Goal: Information Seeking & Learning: Check status

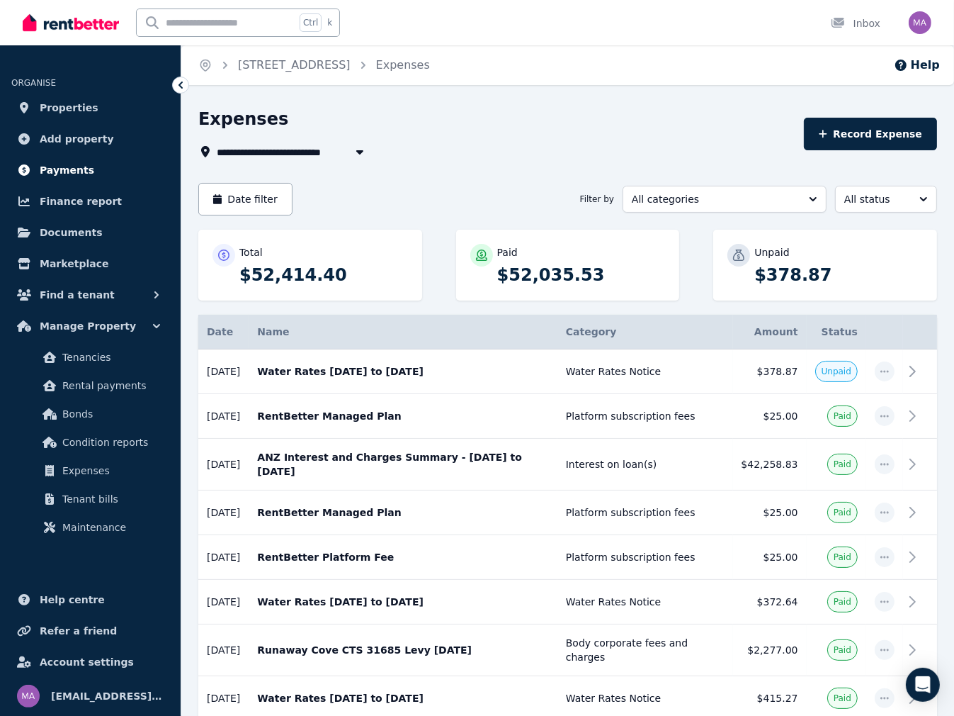
click at [61, 171] on span "Payments" at bounding box center [67, 170] width 55 height 17
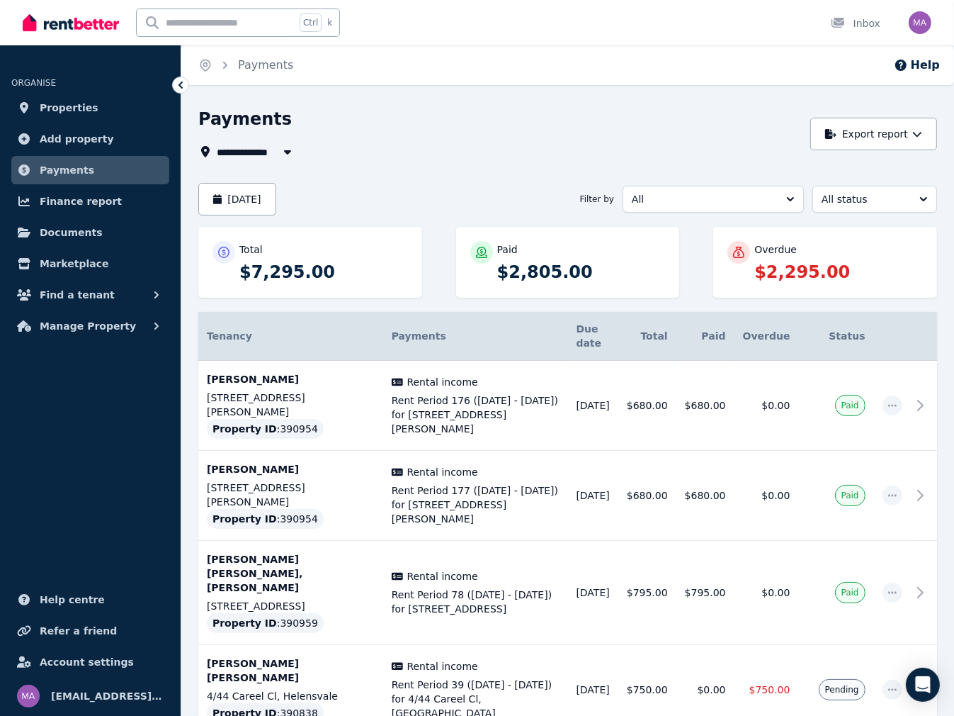
click at [238, 150] on span "All Properties" at bounding box center [262, 151] width 91 height 17
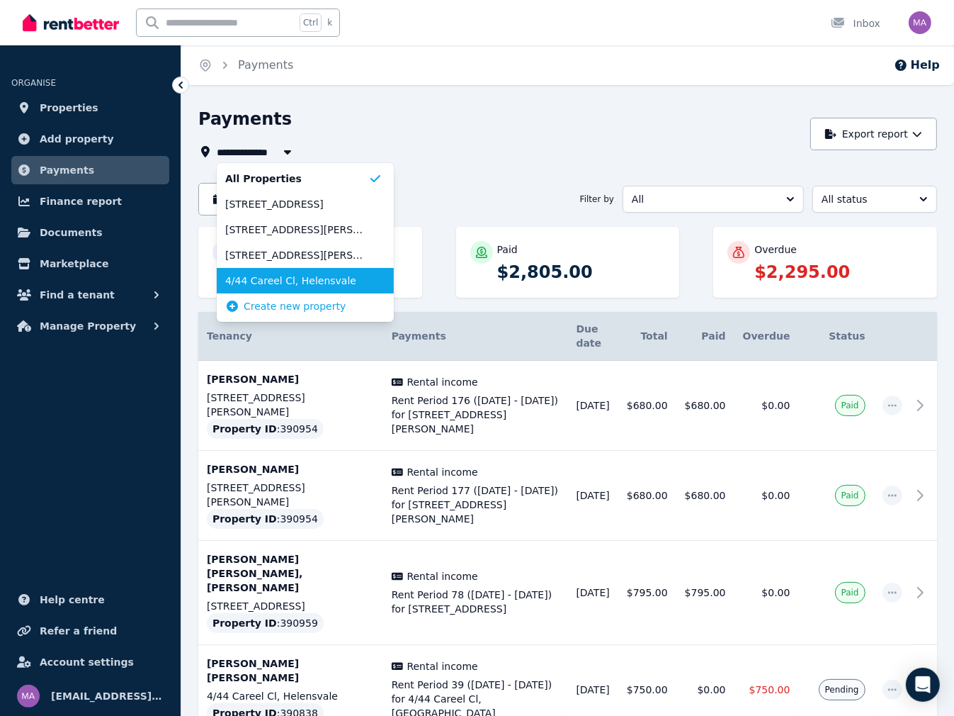
click at [260, 281] on span "4/44 Careel Cl, Helensvale" at bounding box center [296, 280] width 143 height 14
type input "**********"
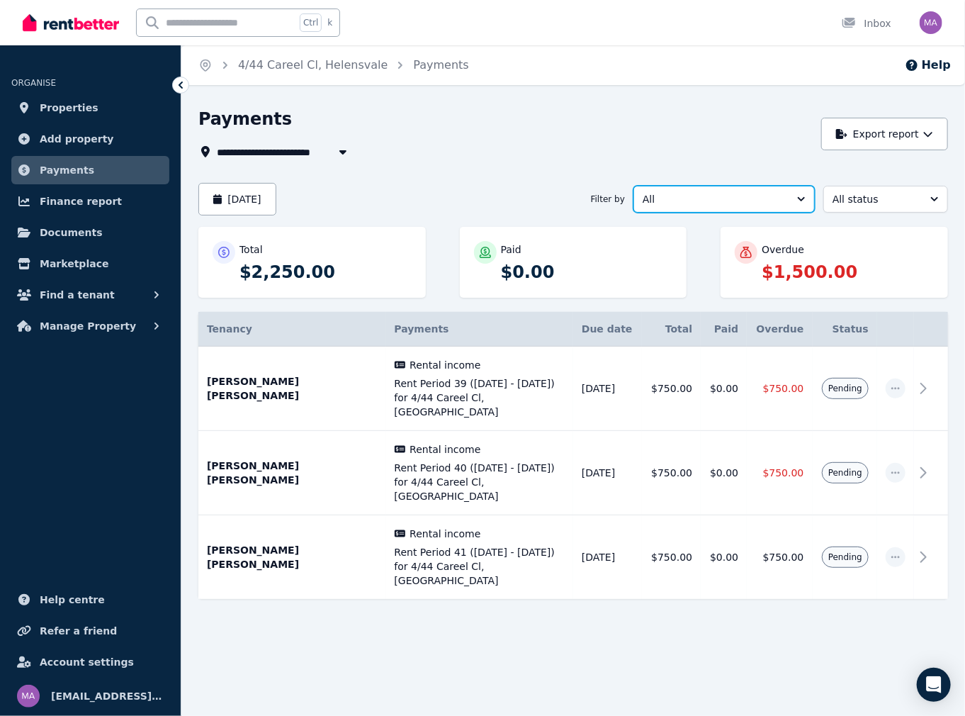
click at [803, 200] on button "All" at bounding box center [723, 199] width 181 height 27
click at [801, 200] on button "All" at bounding box center [723, 199] width 181 height 27
click at [844, 195] on span "All status" at bounding box center [875, 199] width 86 height 14
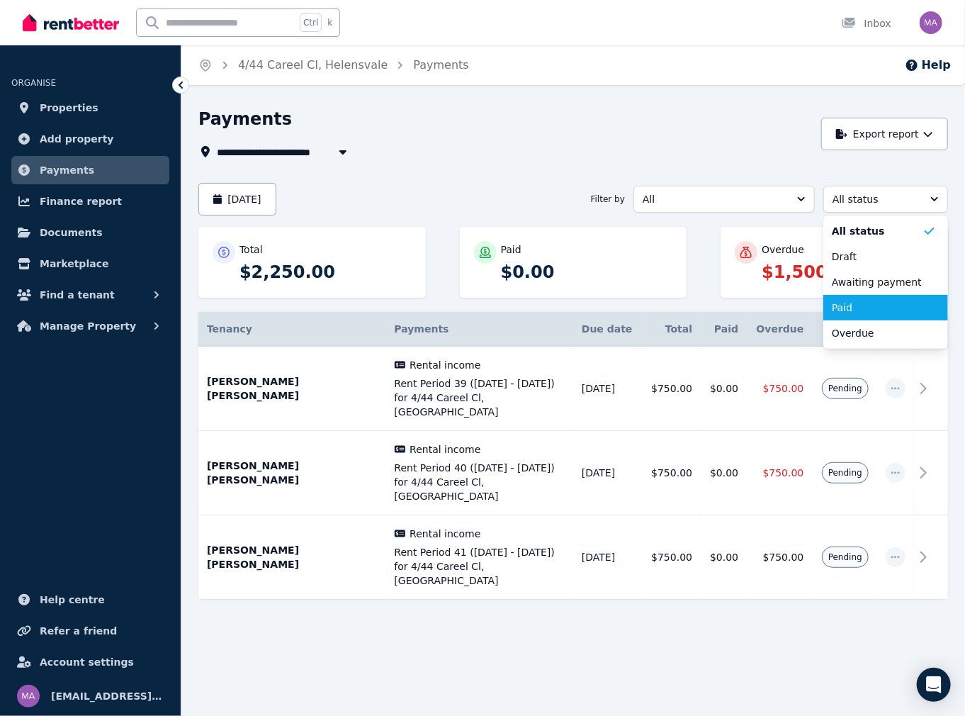
click at [839, 305] on span "Paid" at bounding box center [877, 307] width 91 height 14
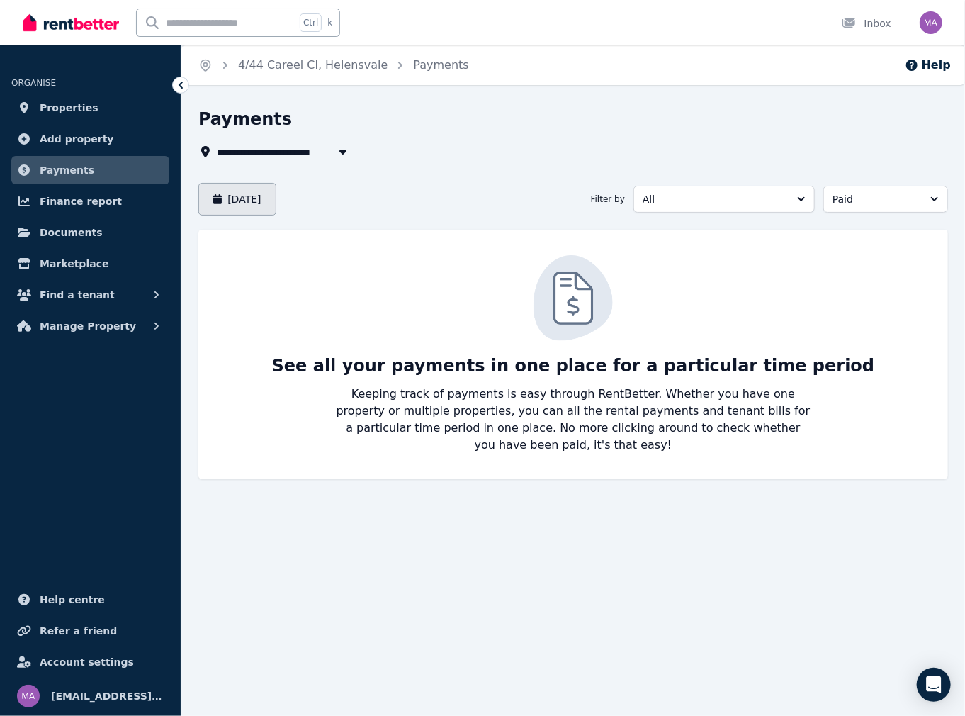
click at [253, 205] on button "August 2025" at bounding box center [237, 199] width 78 height 33
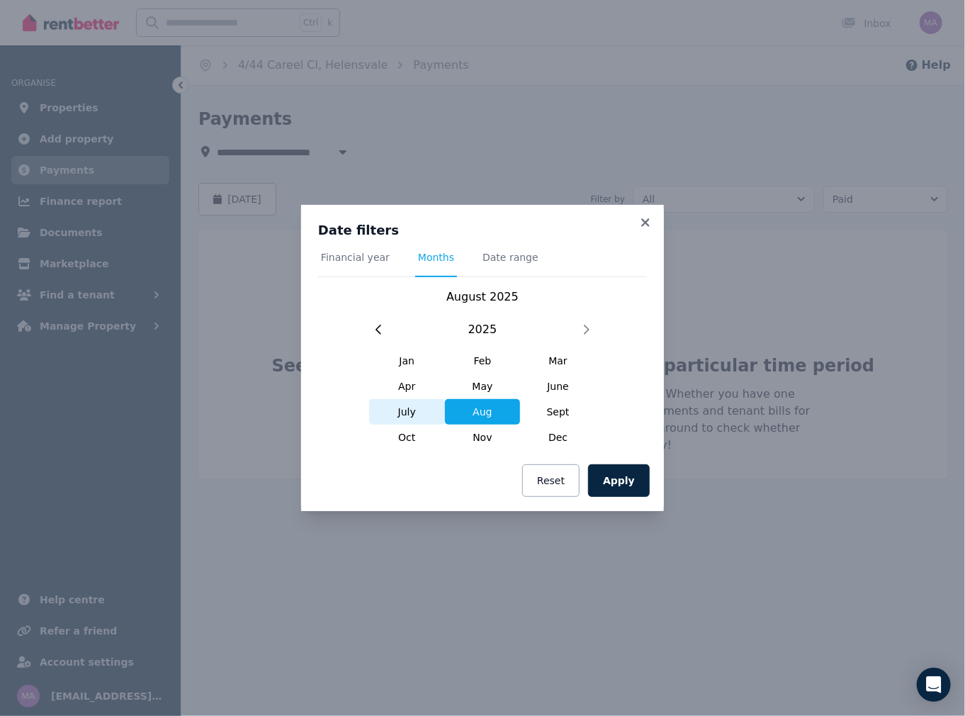
click at [410, 409] on span "July" at bounding box center [407, 412] width 76 height 26
click at [626, 479] on button "Apply" at bounding box center [619, 480] width 62 height 33
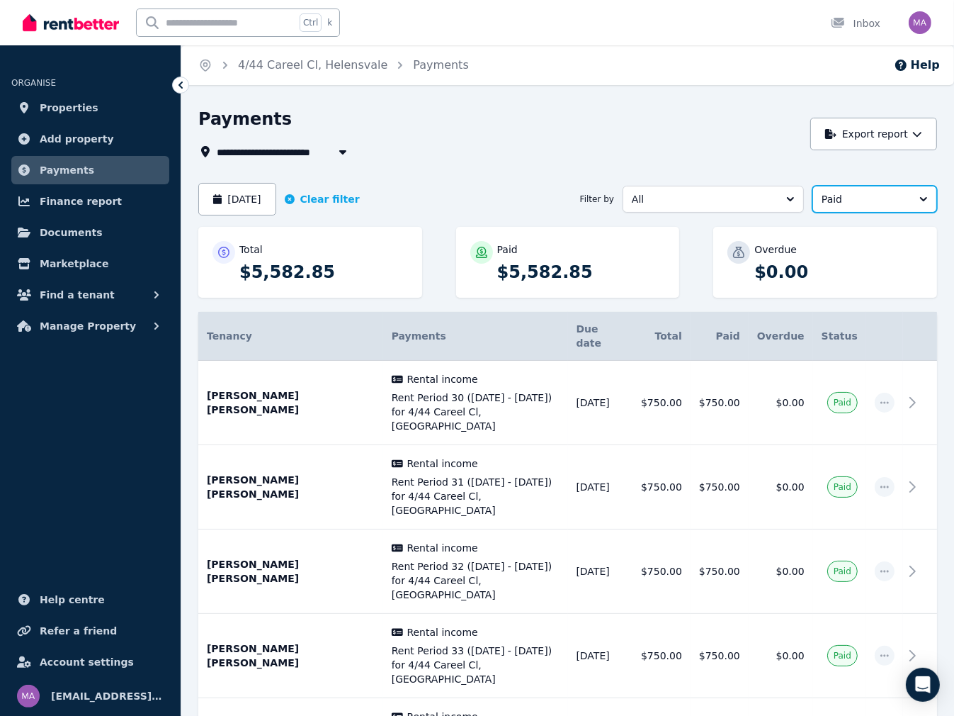
click at [831, 204] on span "Paid" at bounding box center [865, 199] width 86 height 14
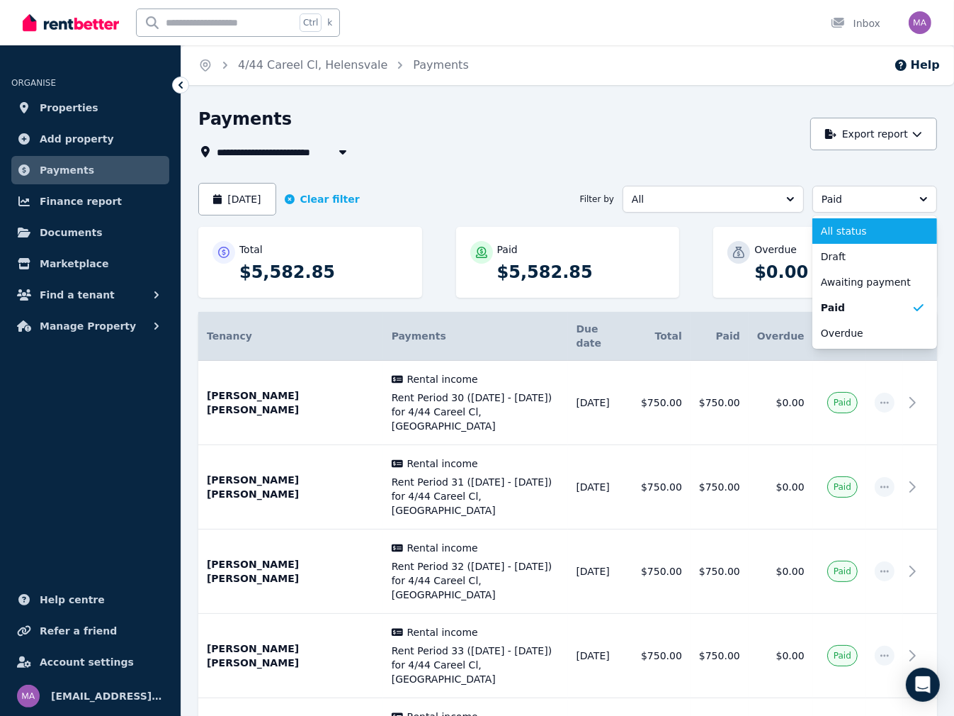
click at [844, 228] on span "All status" at bounding box center [866, 231] width 91 height 14
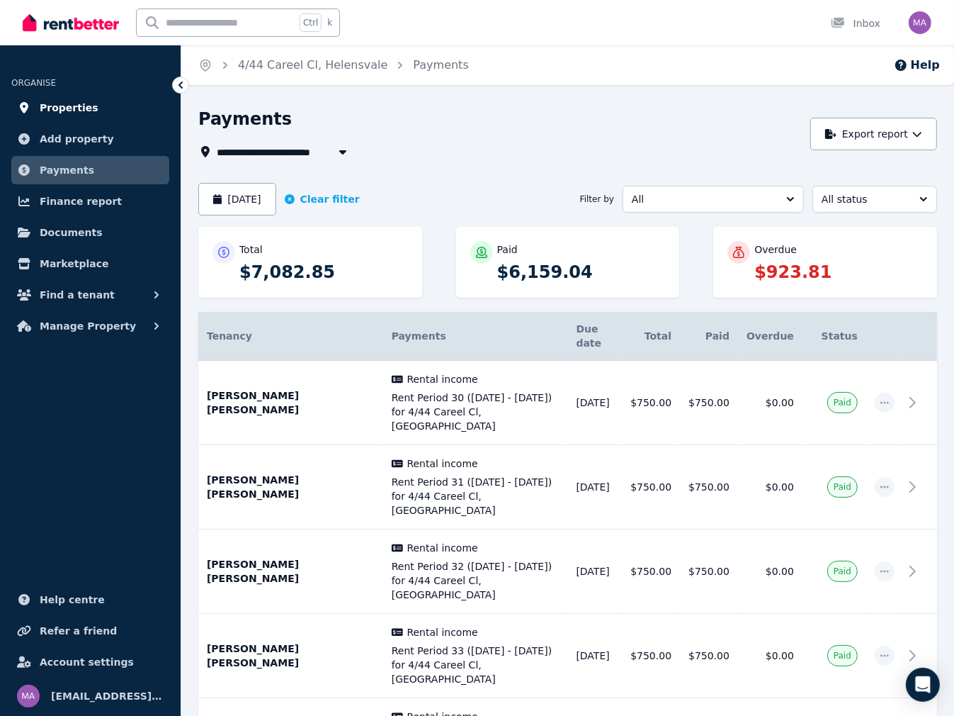
click at [69, 108] on span "Properties" at bounding box center [69, 107] width 59 height 17
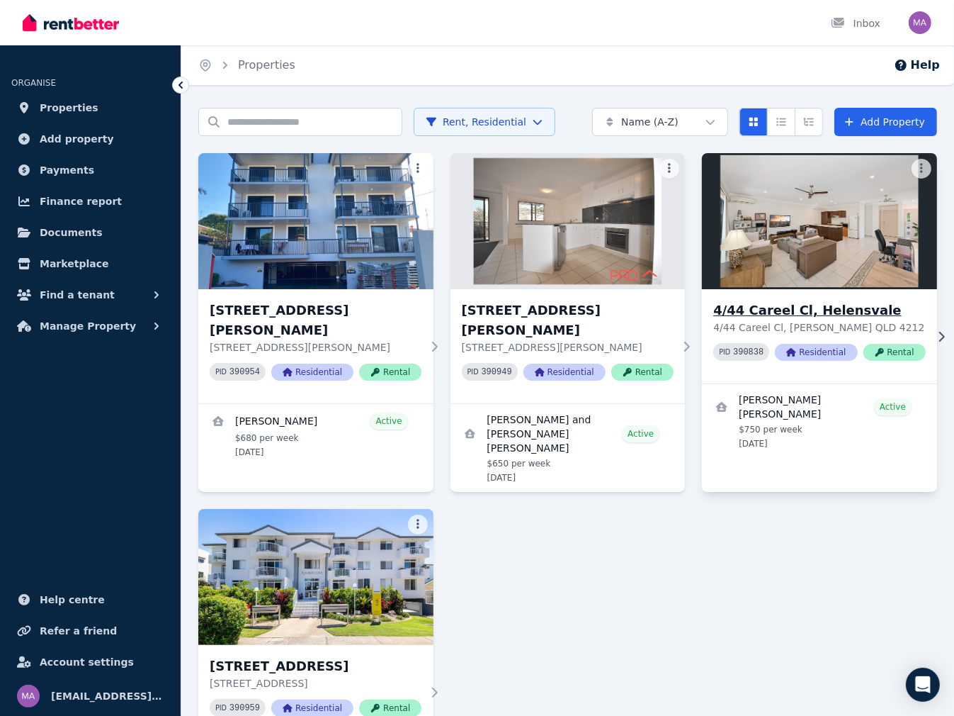
click at [795, 315] on h3 "4/44 Careel Cl, Helensvale" at bounding box center [819, 310] width 212 height 20
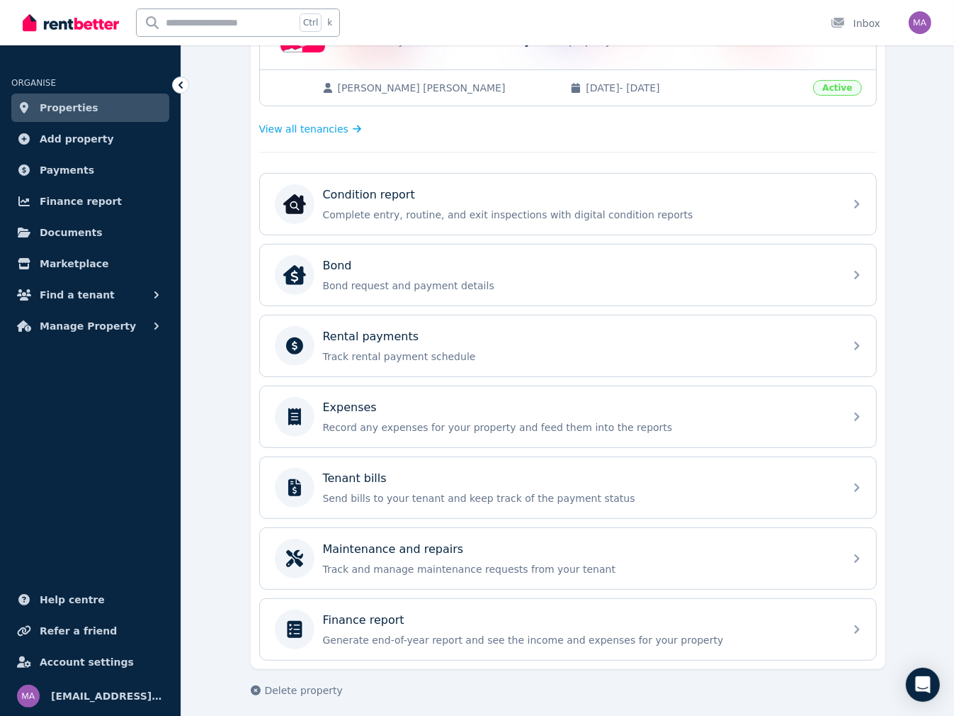
scroll to position [346, 0]
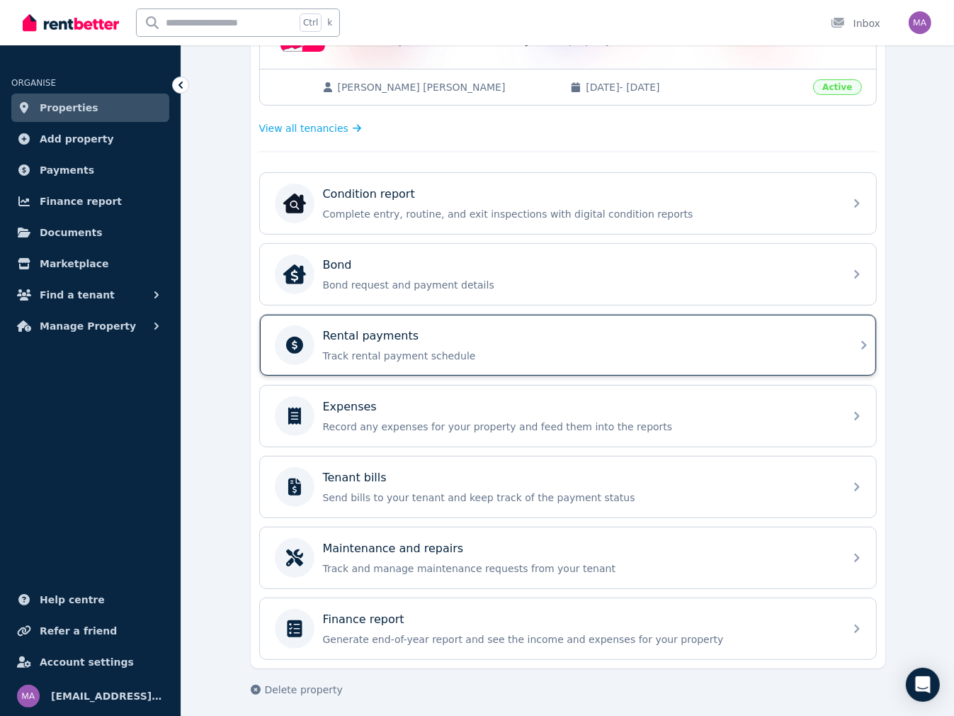
click at [604, 349] on p "Track rental payment schedule" at bounding box center [579, 356] width 513 height 14
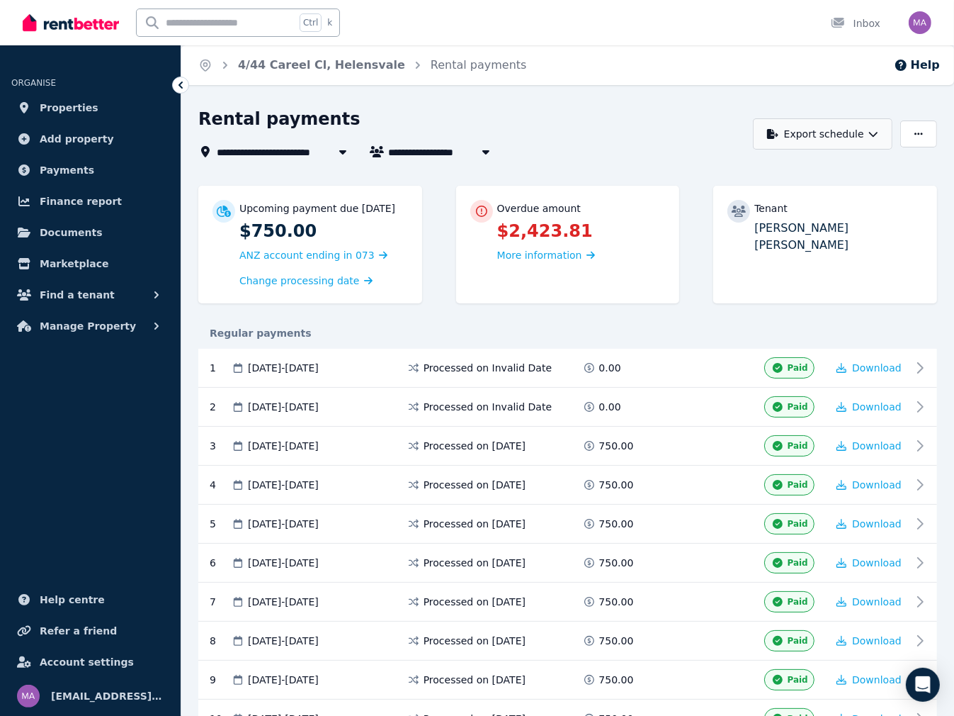
click at [867, 132] on button "Export schedule" at bounding box center [823, 133] width 140 height 31
click at [869, 132] on icon "button" at bounding box center [874, 134] width 10 height 10
click at [915, 134] on icon "button" at bounding box center [919, 133] width 9 height 2
click at [512, 311] on div "Upcoming payment due 19 July 2025 $750.00 ANZ account ending in 073 Change proc…" at bounding box center [567, 252] width 739 height 132
click at [555, 260] on span "More information" at bounding box center [539, 254] width 85 height 11
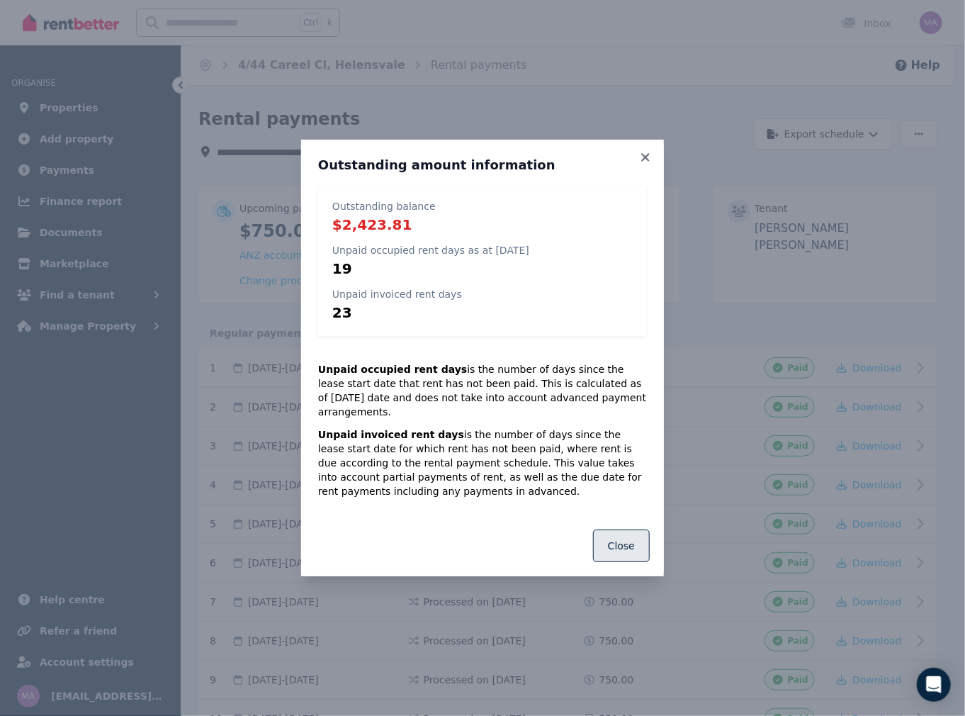
click at [631, 536] on button "Close" at bounding box center [621, 545] width 57 height 33
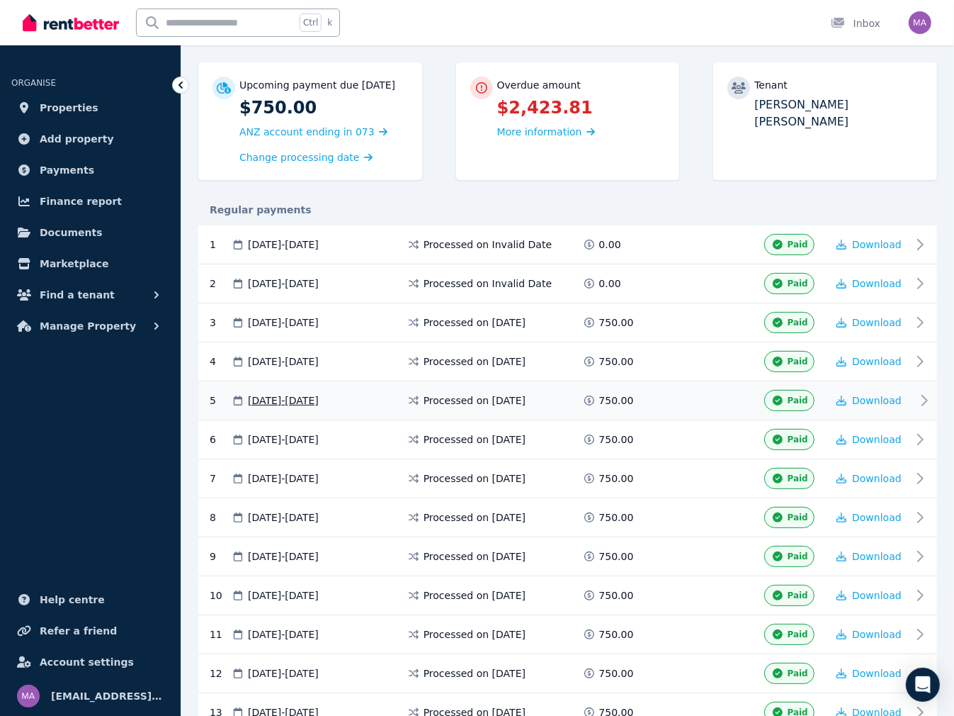
scroll to position [113, 0]
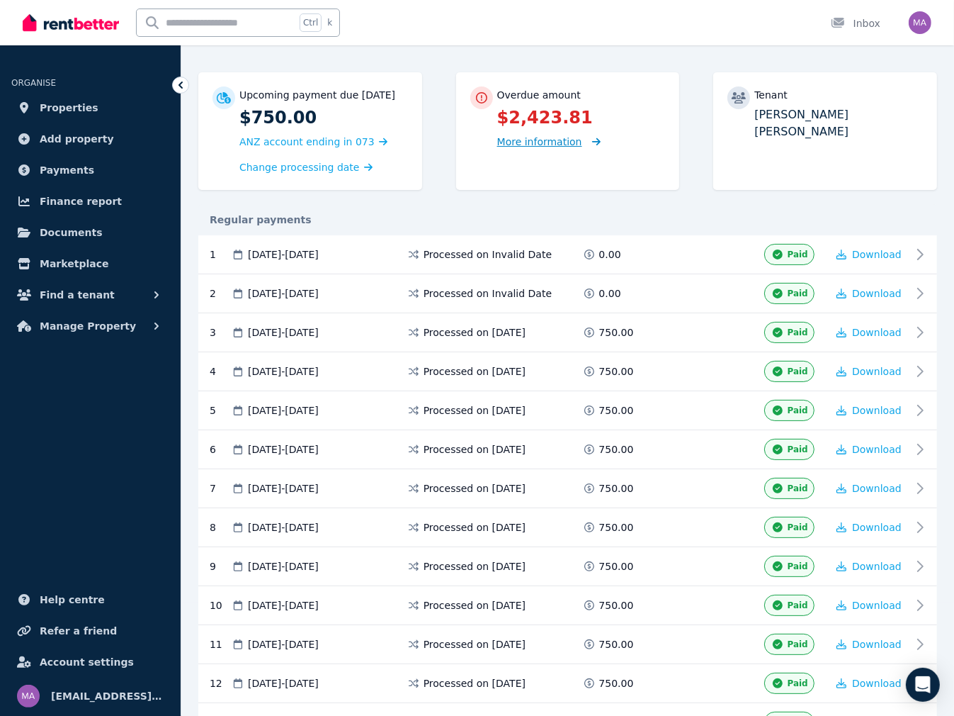
click at [557, 146] on span "More information" at bounding box center [539, 141] width 85 height 11
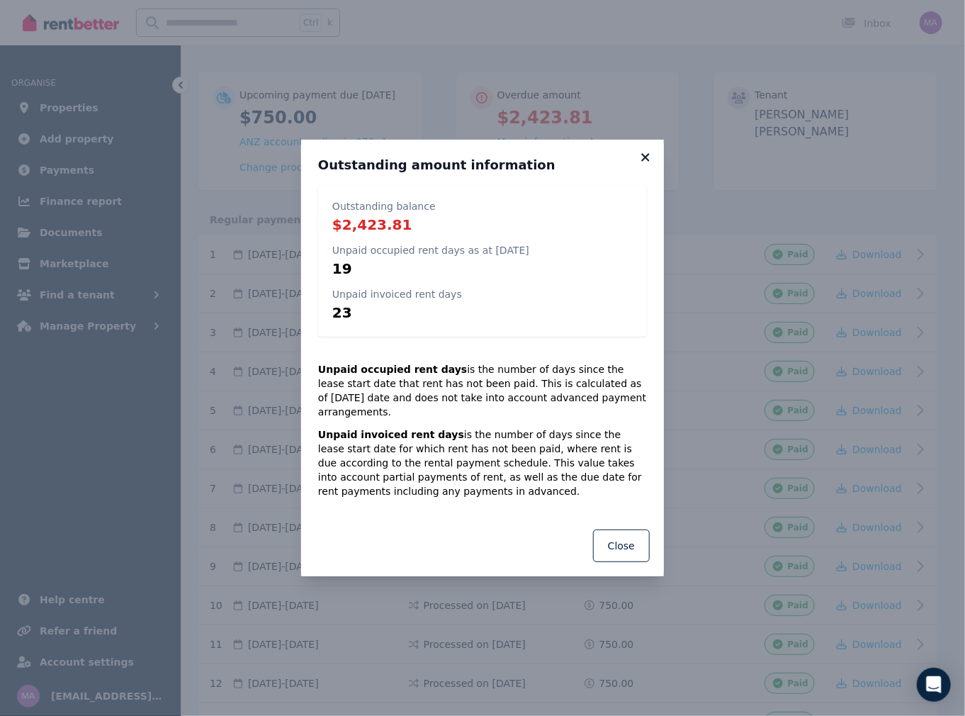
click at [643, 161] on icon at bounding box center [645, 157] width 8 height 8
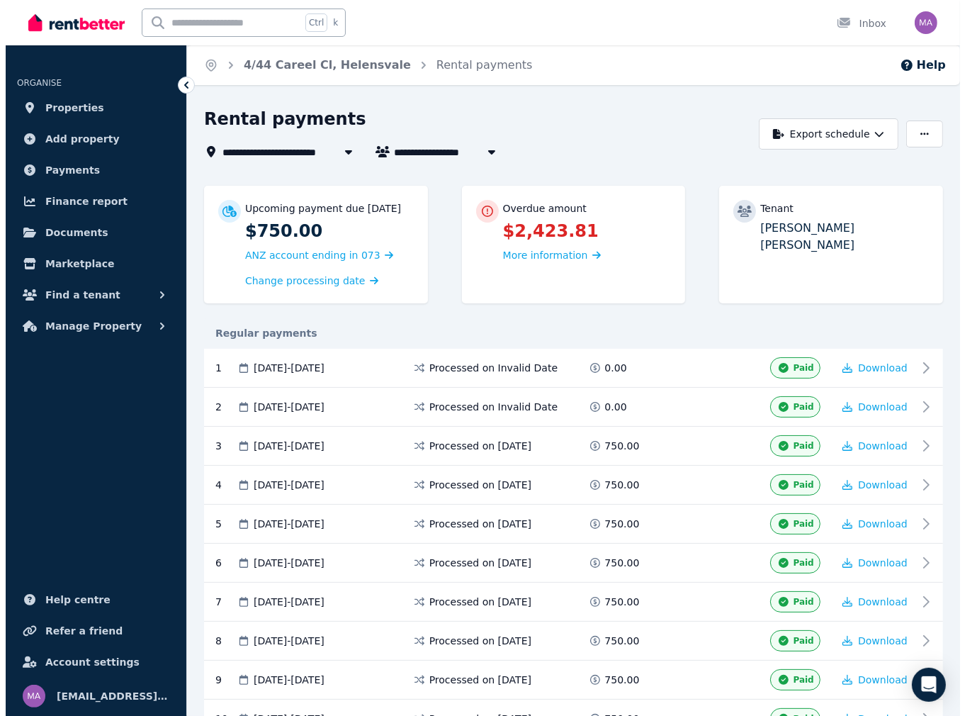
scroll to position [0, 0]
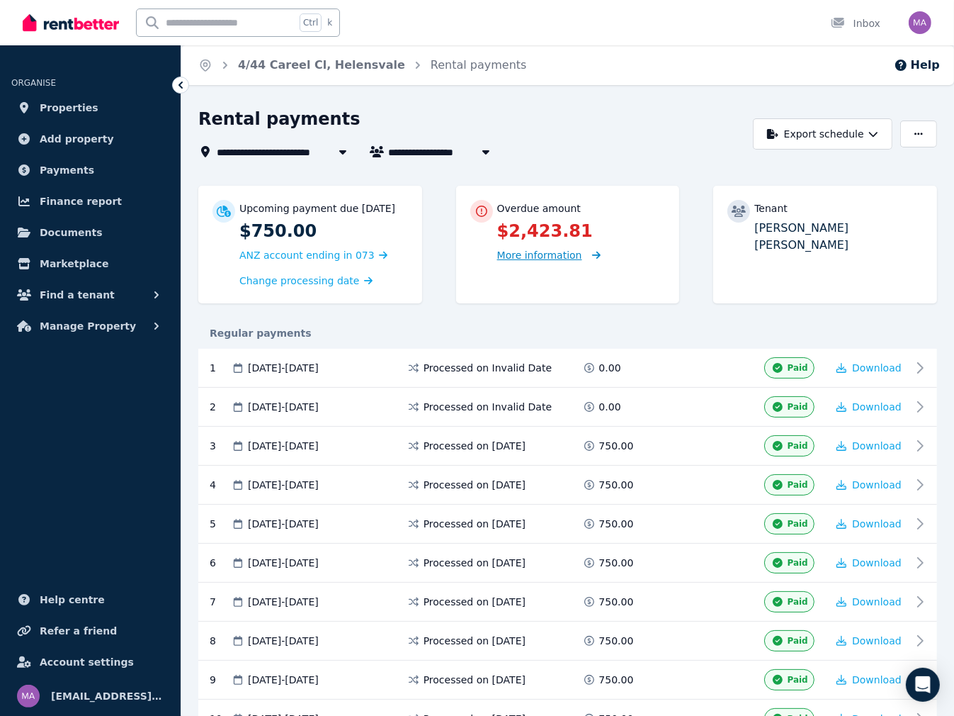
click at [529, 259] on span "More information" at bounding box center [539, 254] width 85 height 11
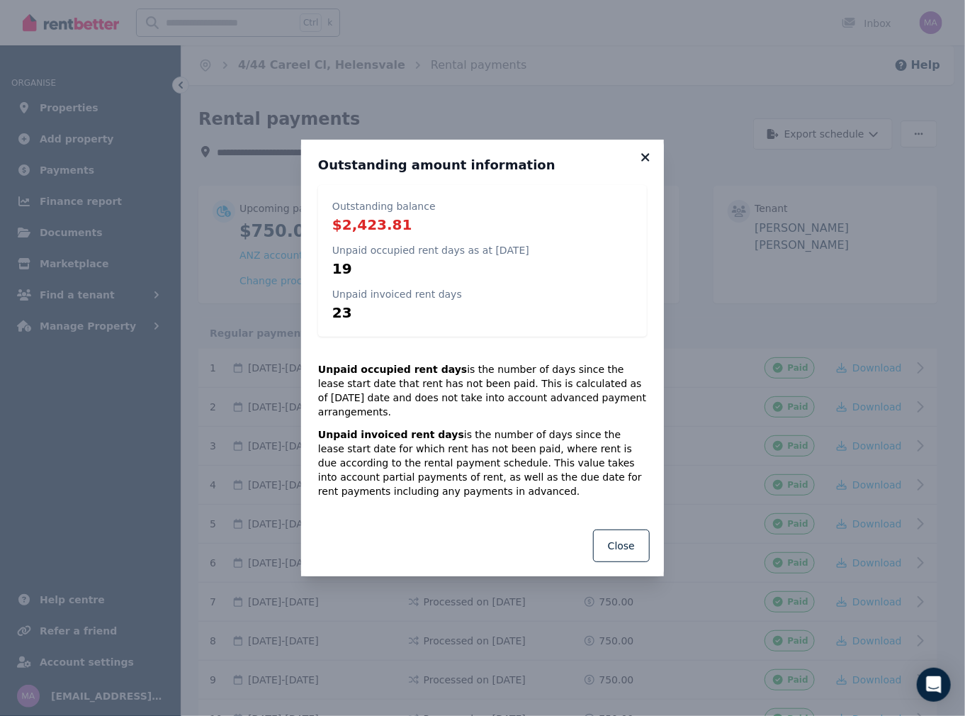
click at [643, 164] on icon at bounding box center [645, 157] width 14 height 13
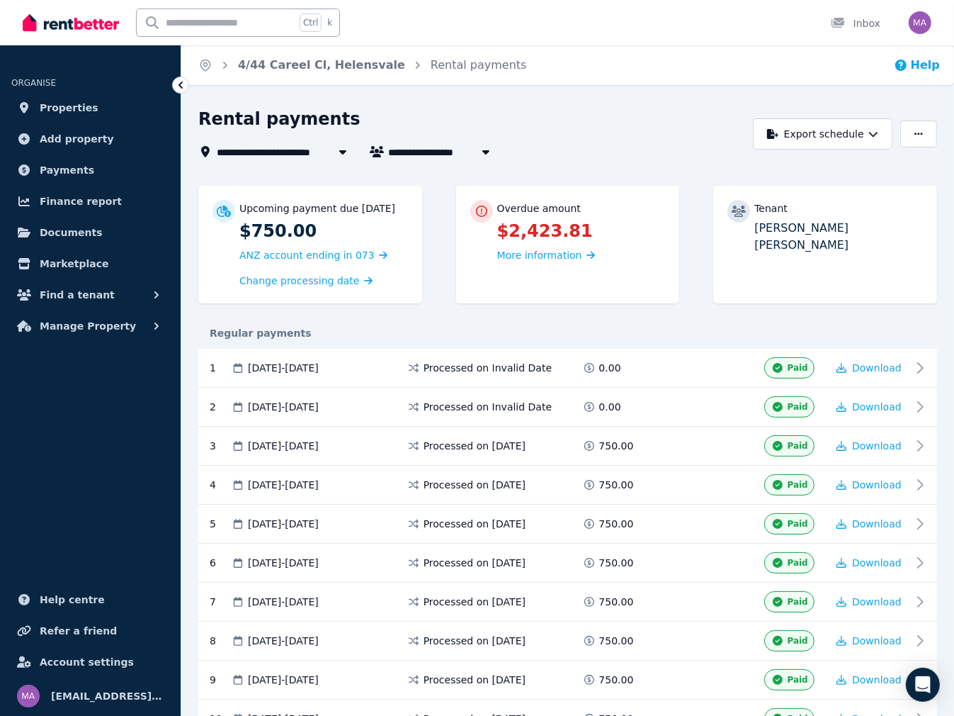
click at [908, 72] on icon "button" at bounding box center [901, 65] width 14 height 14
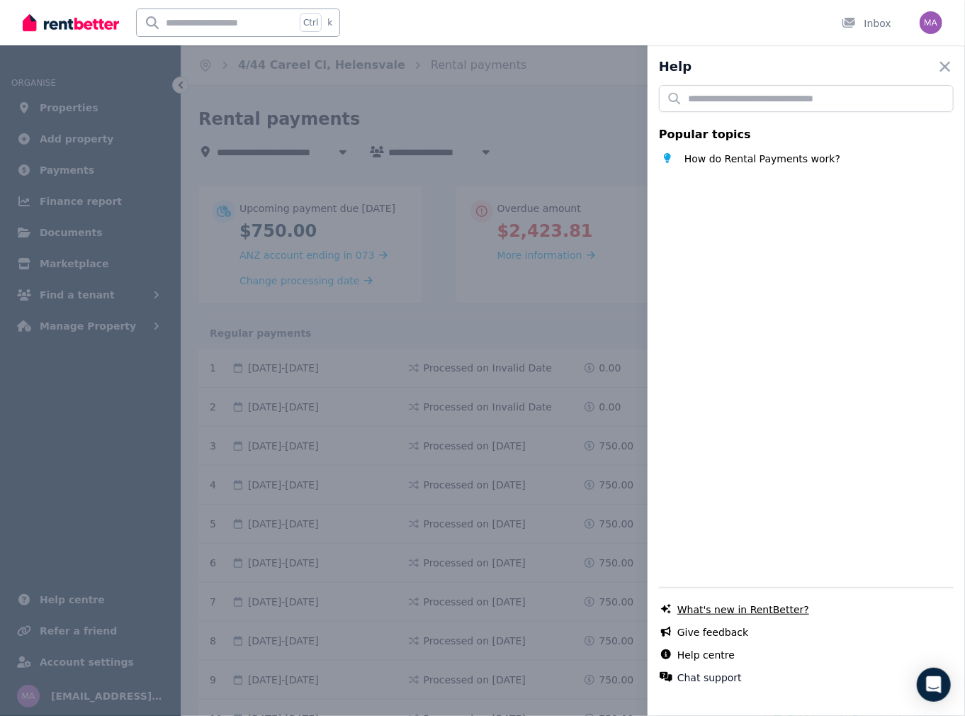
click at [718, 606] on link "What's new in RentBetter?" at bounding box center [743, 609] width 132 height 14
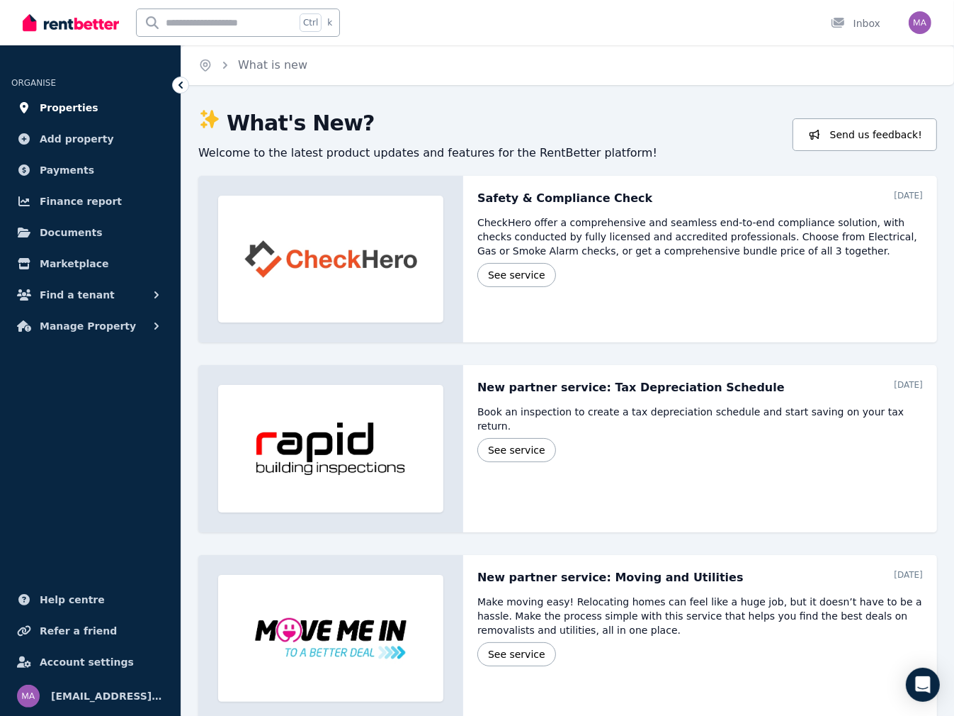
click at [68, 110] on span "Properties" at bounding box center [69, 107] width 59 height 17
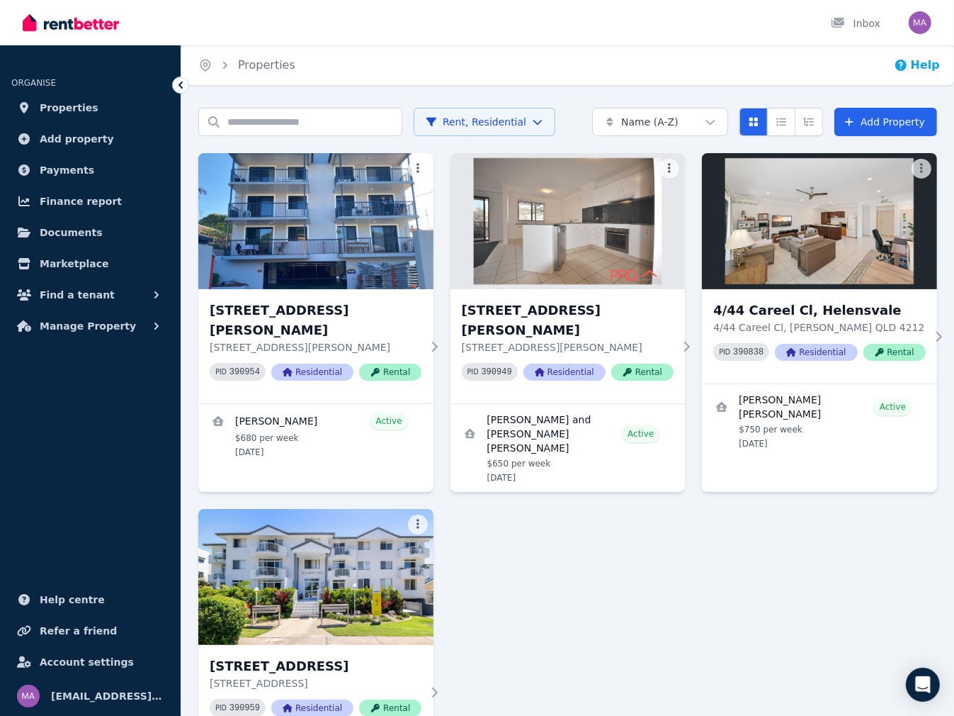
click at [921, 64] on button "Help" at bounding box center [917, 65] width 46 height 17
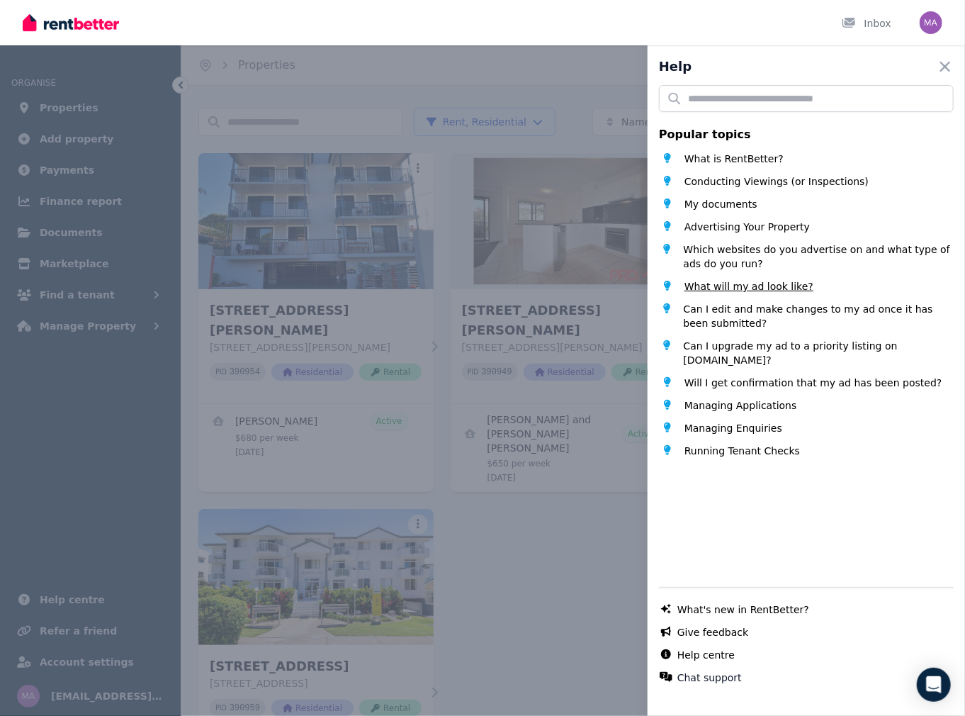
click at [776, 290] on span "What will my ad look like?" at bounding box center [748, 286] width 129 height 14
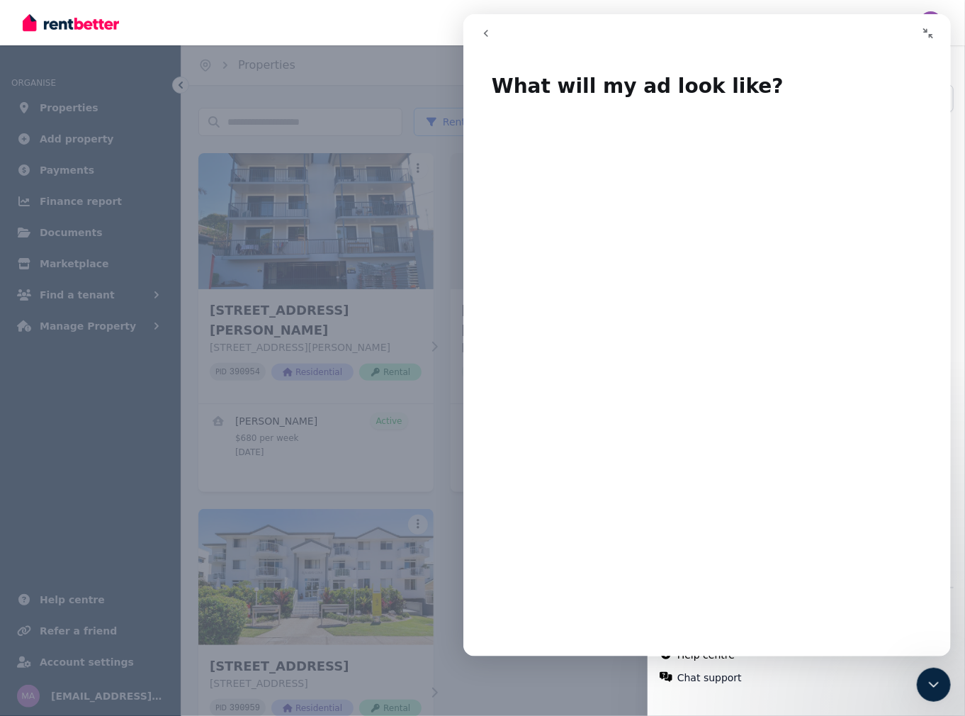
click at [488, 36] on icon "go back" at bounding box center [485, 33] width 11 height 11
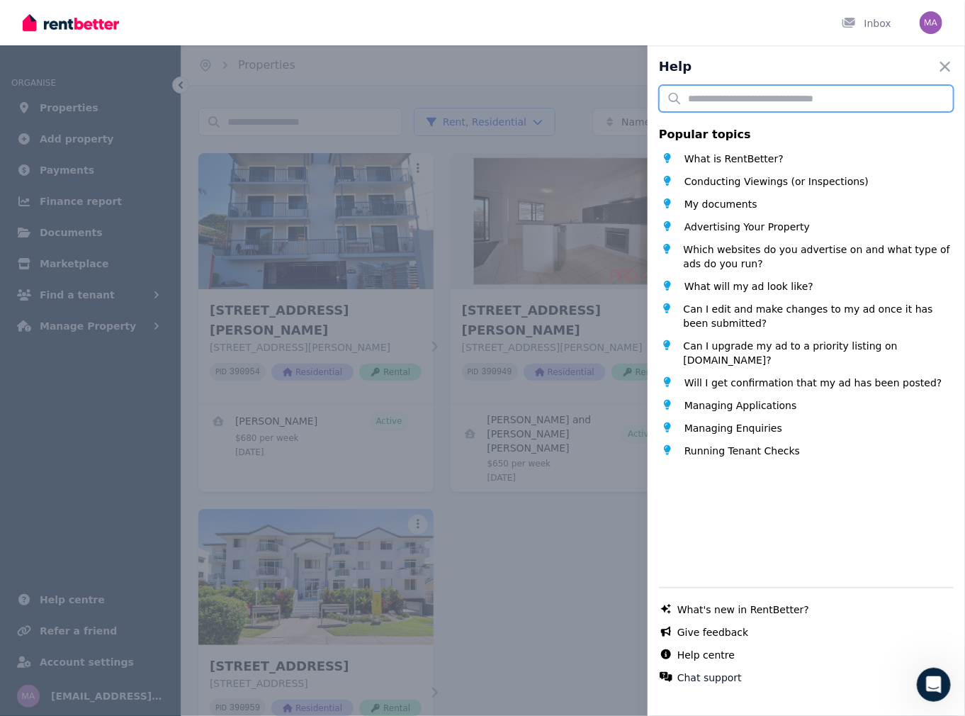
click at [748, 98] on input "text" at bounding box center [806, 98] width 295 height 27
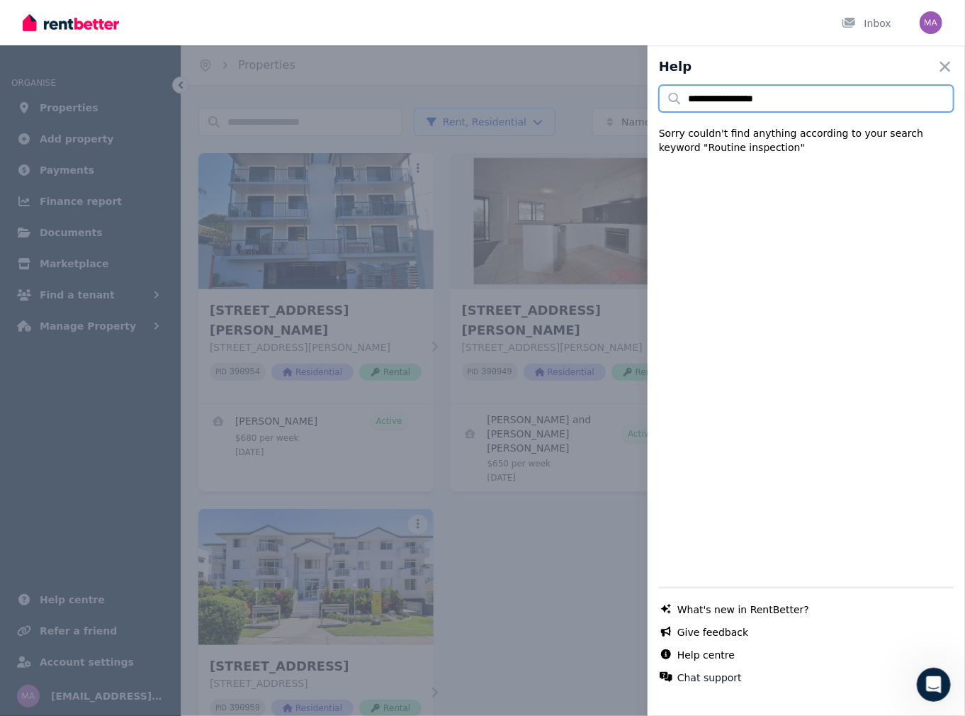
type input "**********"
click at [789, 459] on div "**********" at bounding box center [806, 392] width 295 height 614
click at [939, 67] on icon "button" at bounding box center [945, 66] width 17 height 17
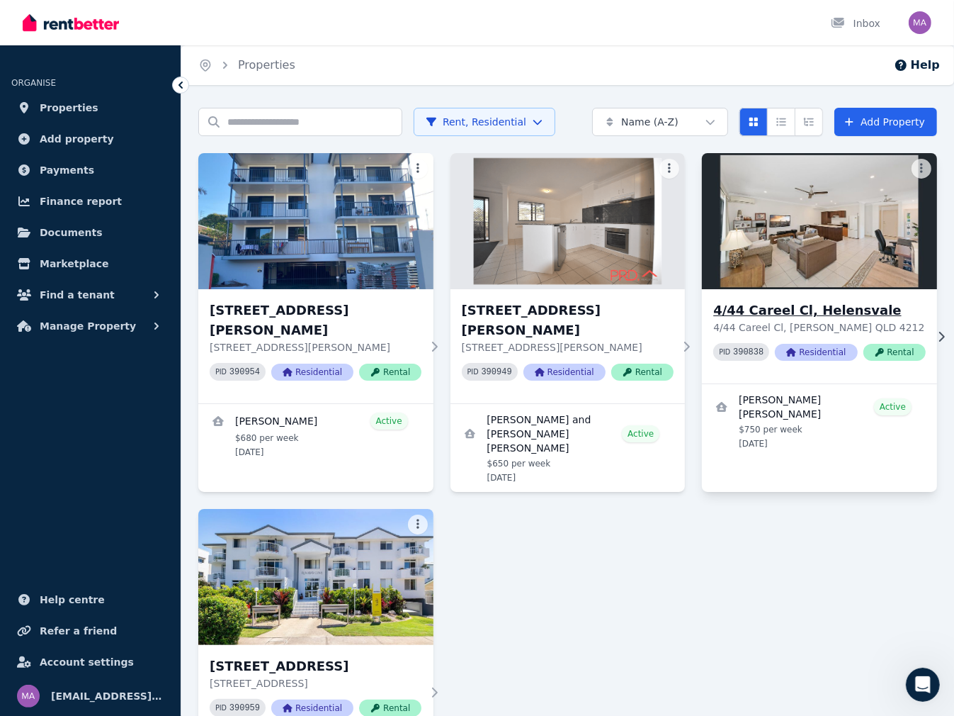
click at [795, 327] on p "4/44 Careel Cl, Helensvale QLD 4212" at bounding box center [819, 327] width 212 height 14
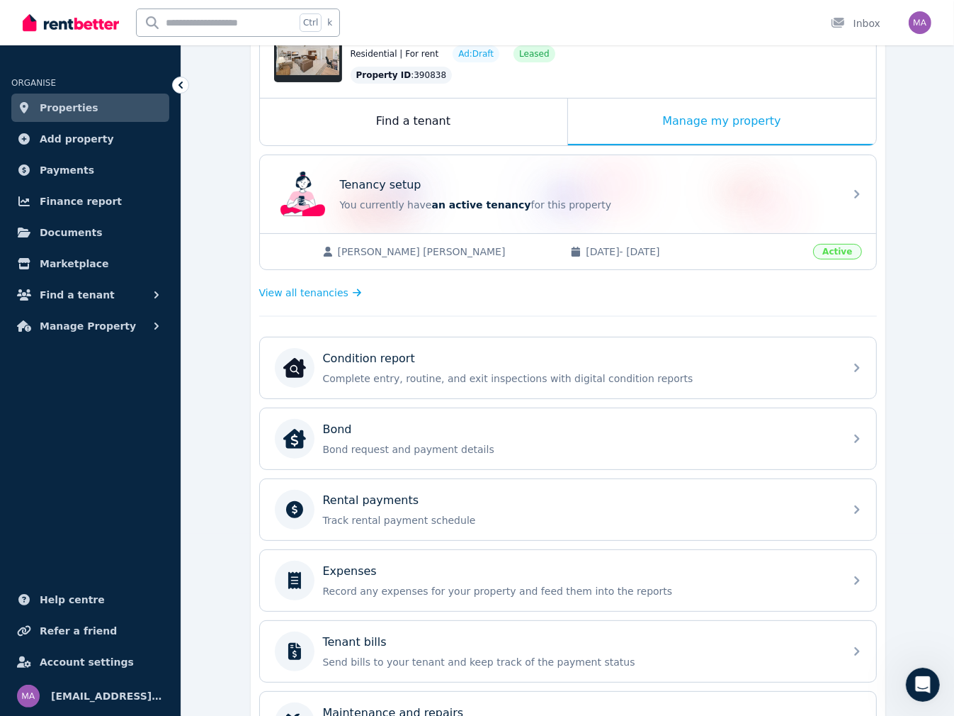
scroll to position [213, 0]
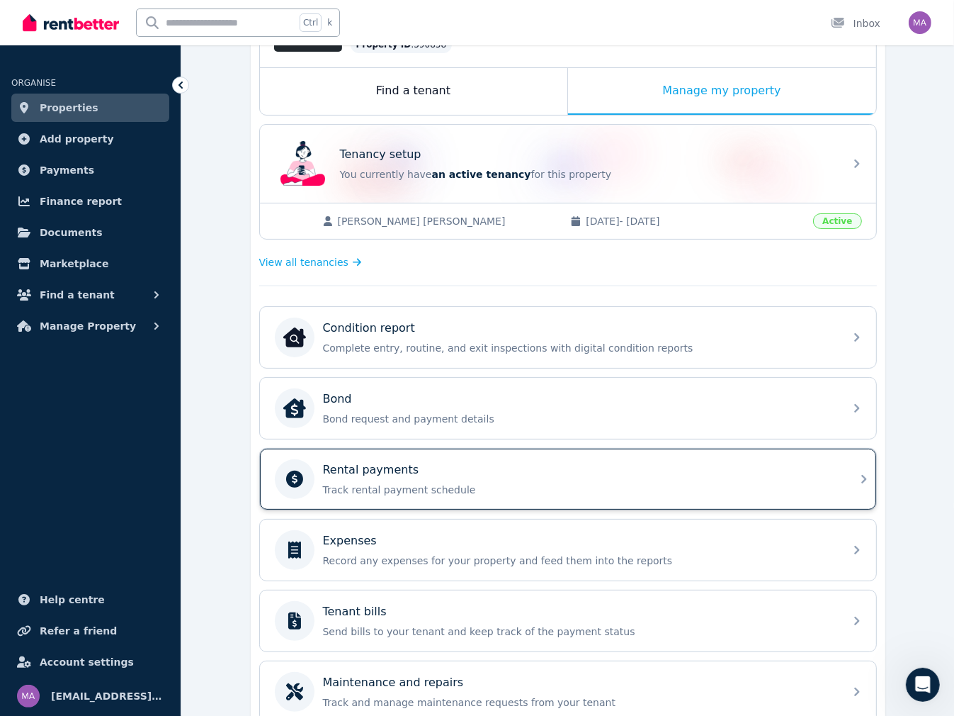
click at [327, 466] on p "Rental payments" at bounding box center [371, 469] width 96 height 17
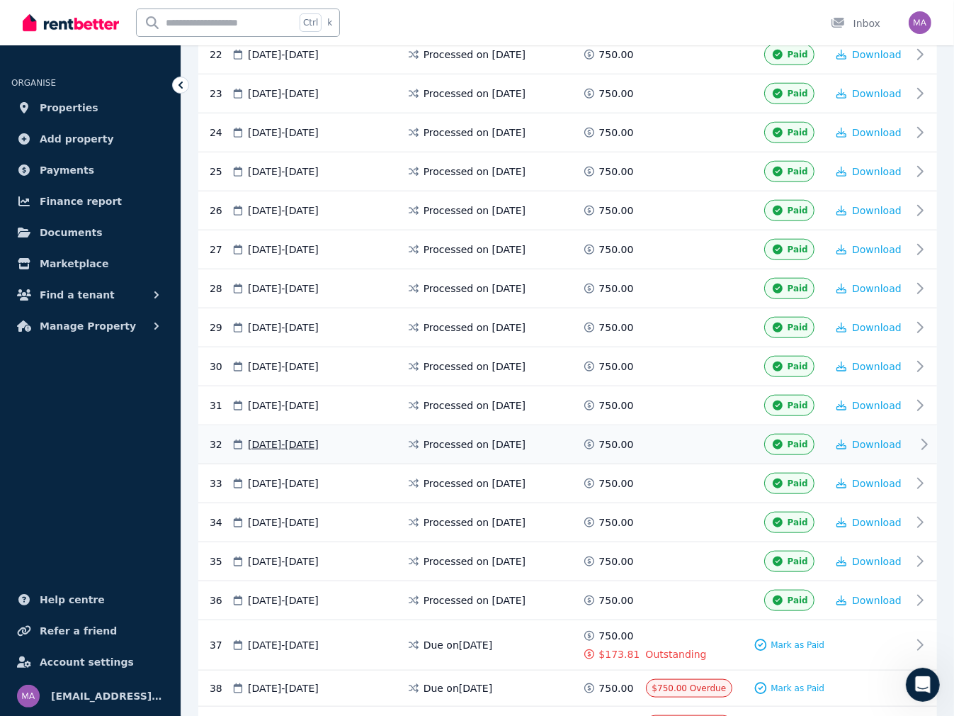
scroll to position [1134, 0]
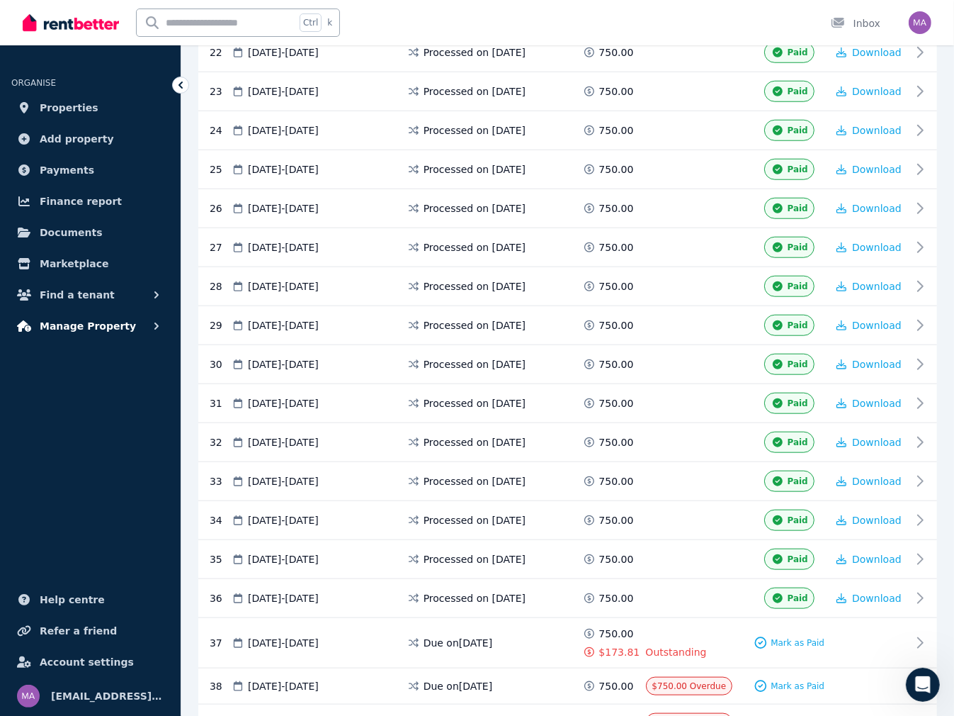
click at [72, 325] on span "Manage Property" at bounding box center [88, 325] width 96 height 17
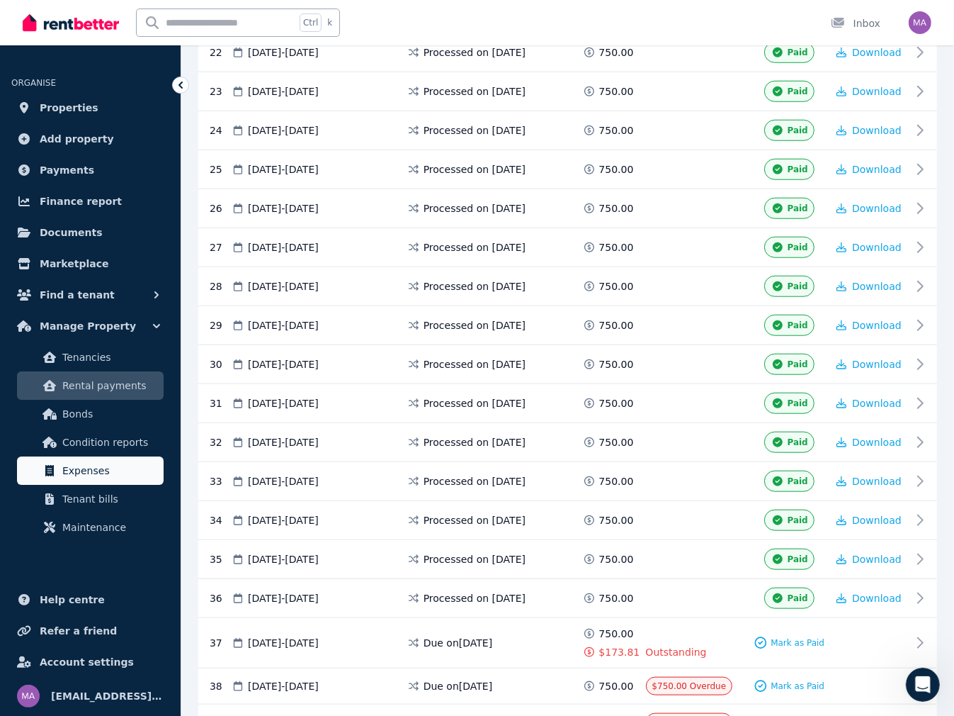
click at [77, 477] on span "Expenses" at bounding box center [110, 470] width 96 height 17
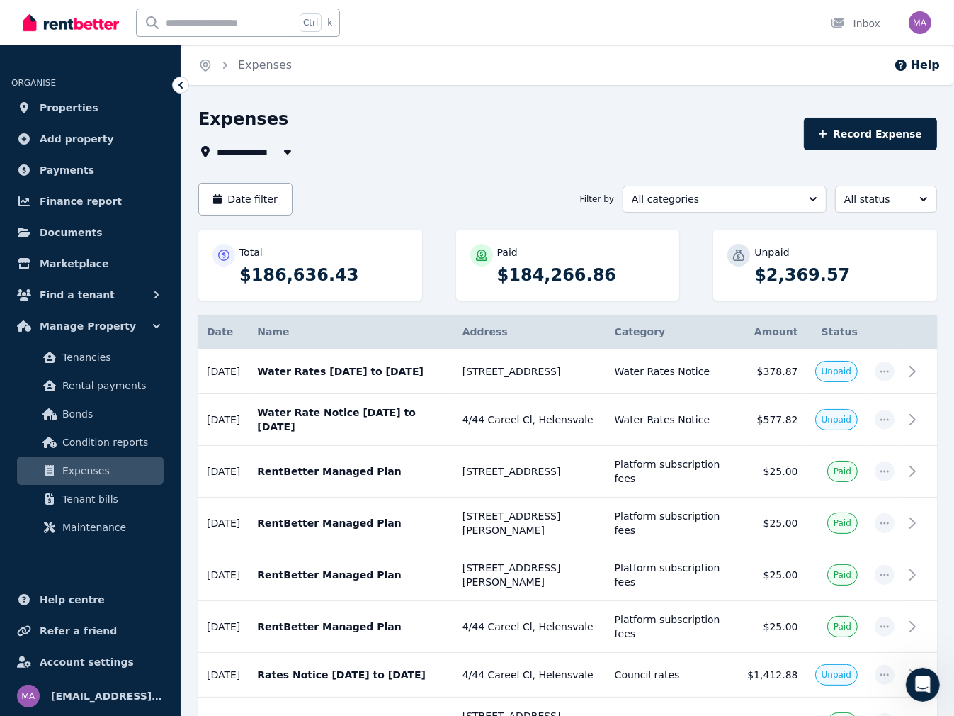
click at [247, 157] on span "All Properties" at bounding box center [262, 151] width 91 height 17
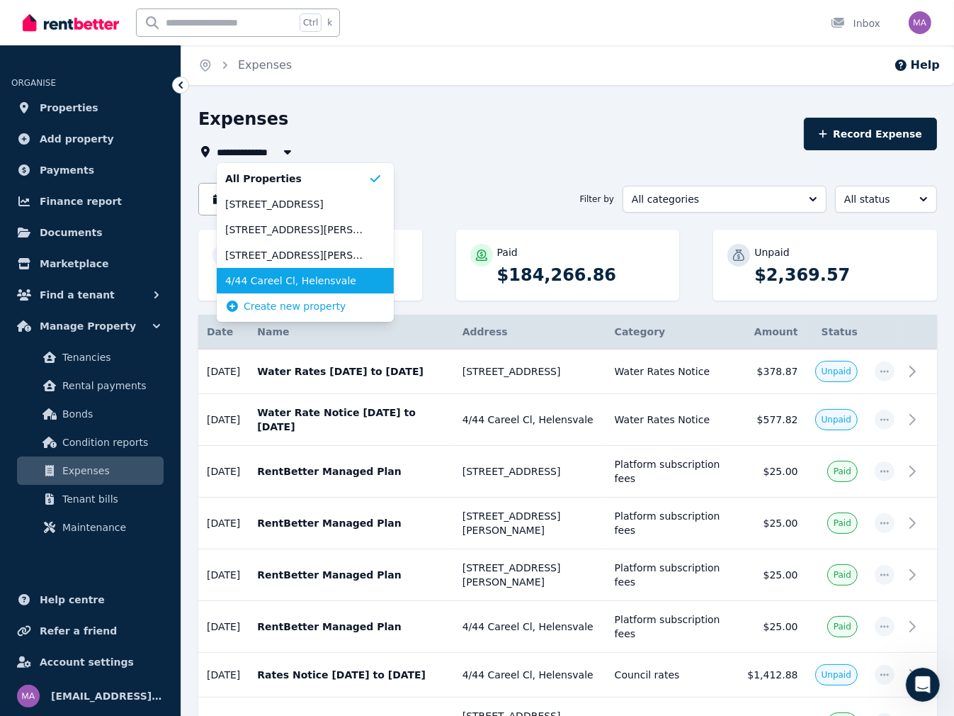
click at [271, 285] on span "4/44 Careel Cl, Helensvale" at bounding box center [296, 280] width 143 height 14
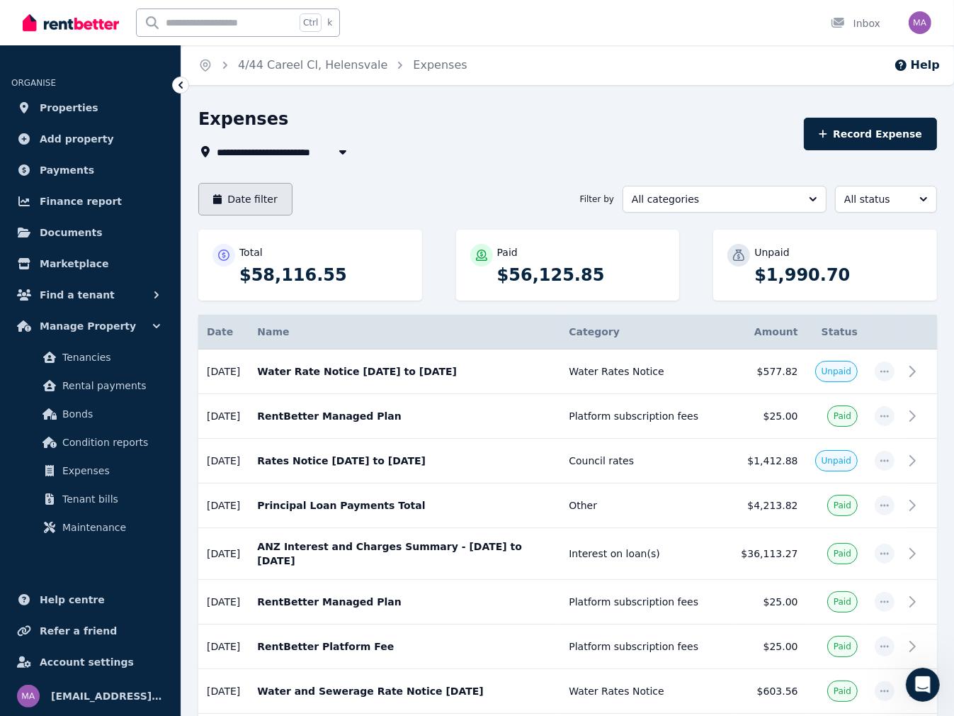
click at [252, 202] on button "Date filter" at bounding box center [245, 199] width 94 height 33
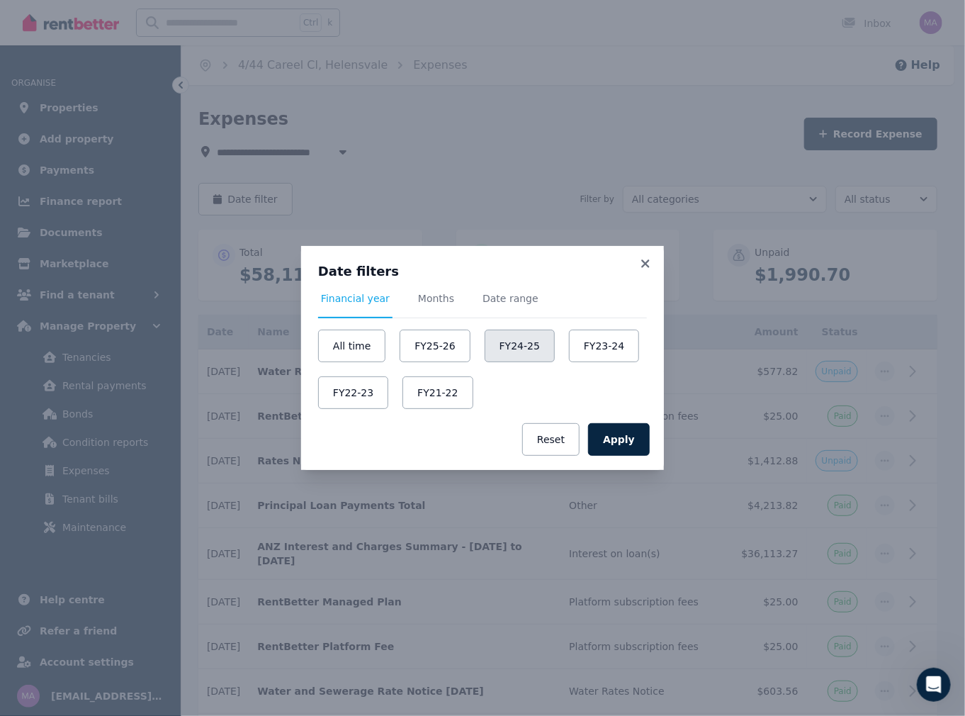
click at [507, 355] on button "FY24-25" at bounding box center [520, 345] width 70 height 33
click at [621, 446] on button "Apply" at bounding box center [619, 439] width 62 height 33
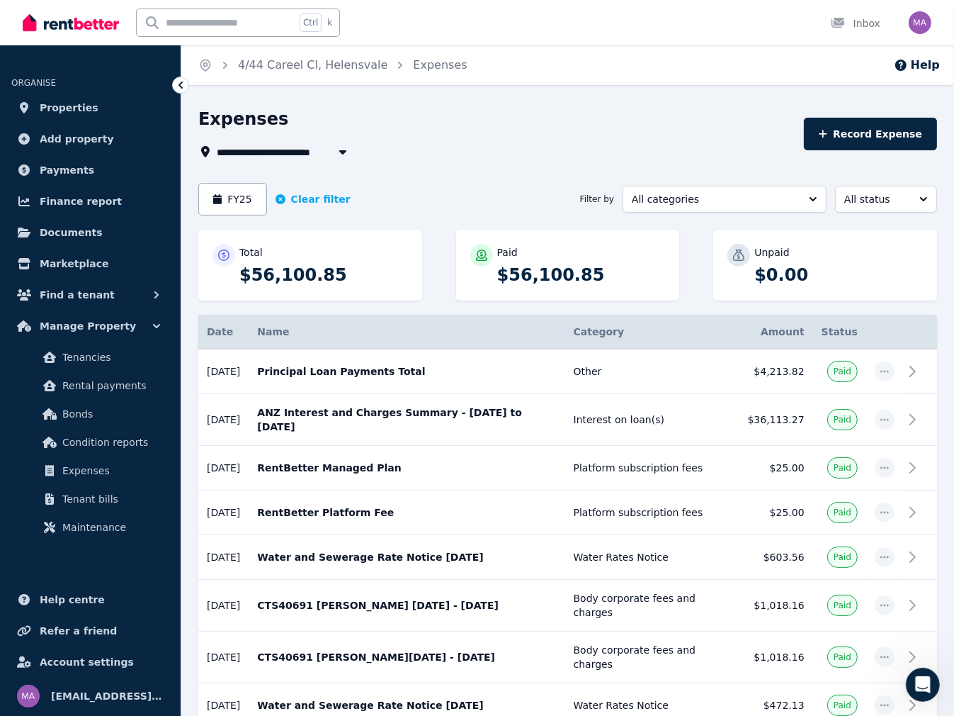
click at [261, 154] on span "4/44 Careel Cl, Helensvale" at bounding box center [295, 151] width 157 height 17
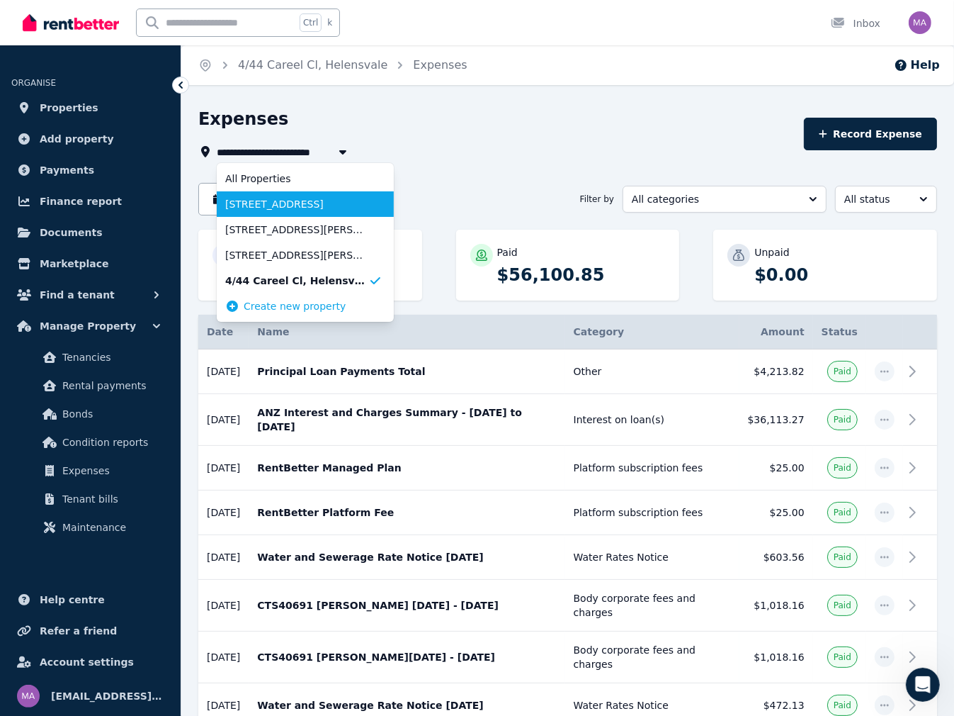
click at [290, 204] on span "19/26 Back St, Biggera Waters" at bounding box center [296, 204] width 143 height 14
type input "**********"
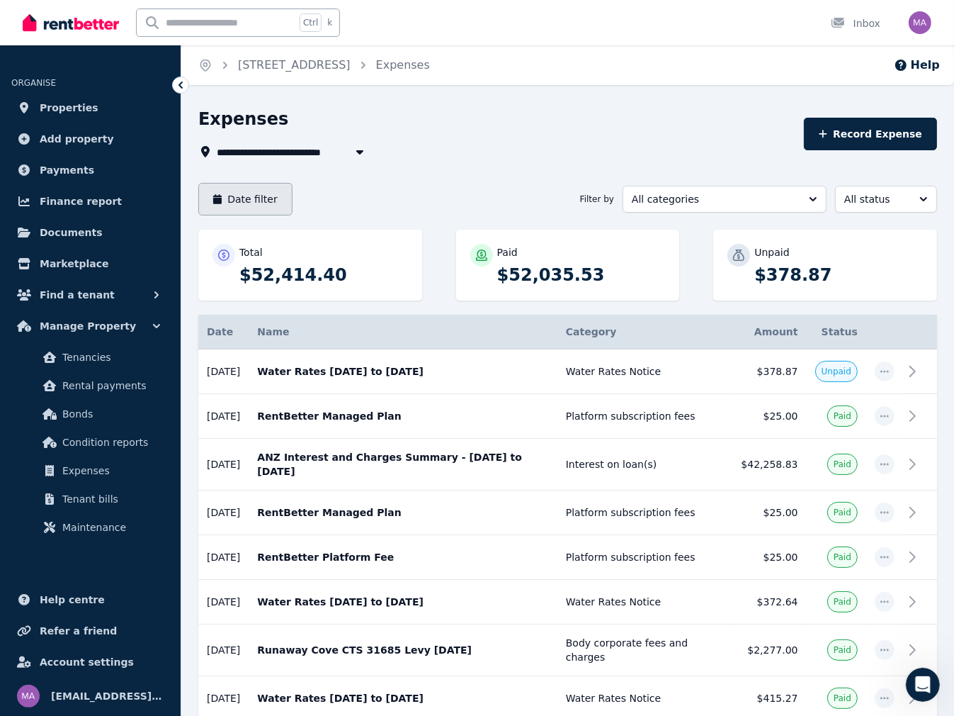
click at [246, 197] on button "Date filter" at bounding box center [245, 199] width 94 height 33
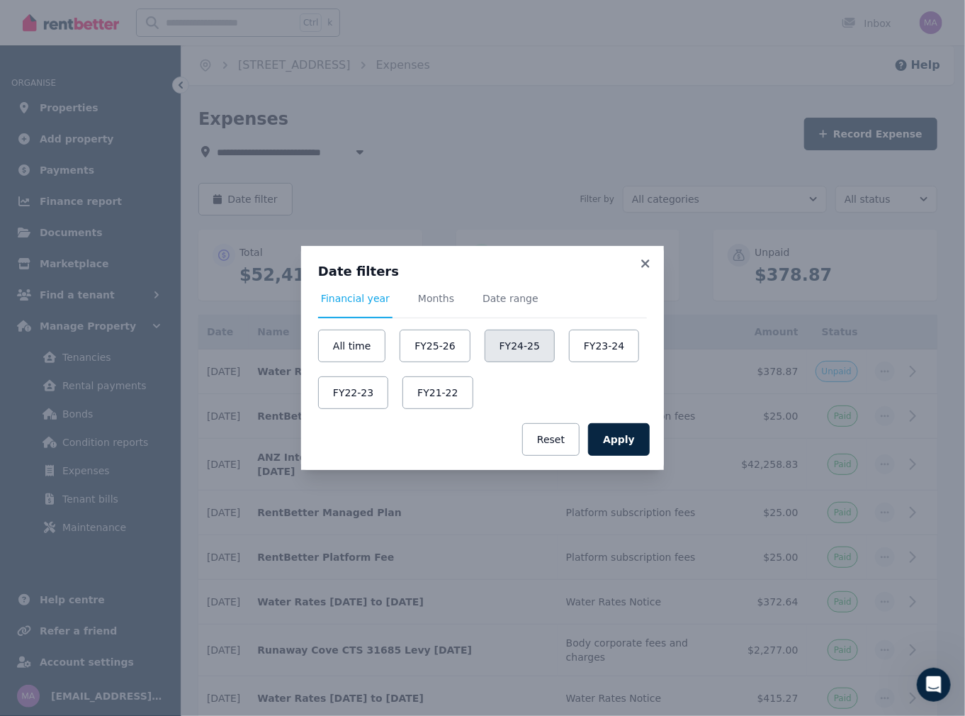
click at [527, 347] on button "FY24-25" at bounding box center [520, 345] width 70 height 33
click at [626, 440] on button "Apply" at bounding box center [619, 439] width 62 height 33
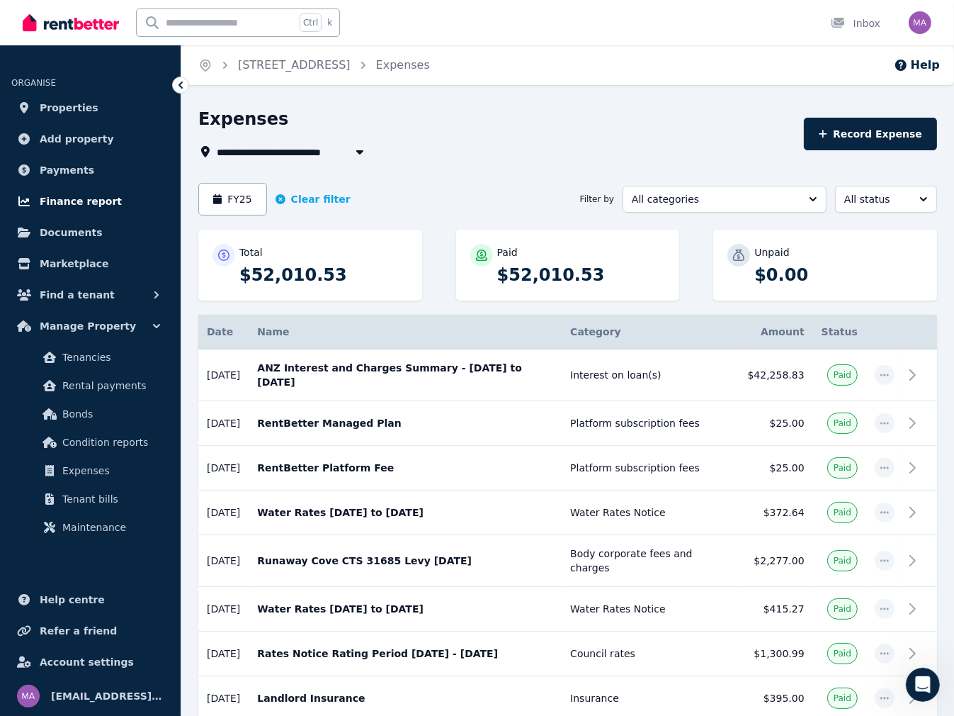
click at [60, 193] on span "Finance report" at bounding box center [81, 201] width 82 height 17
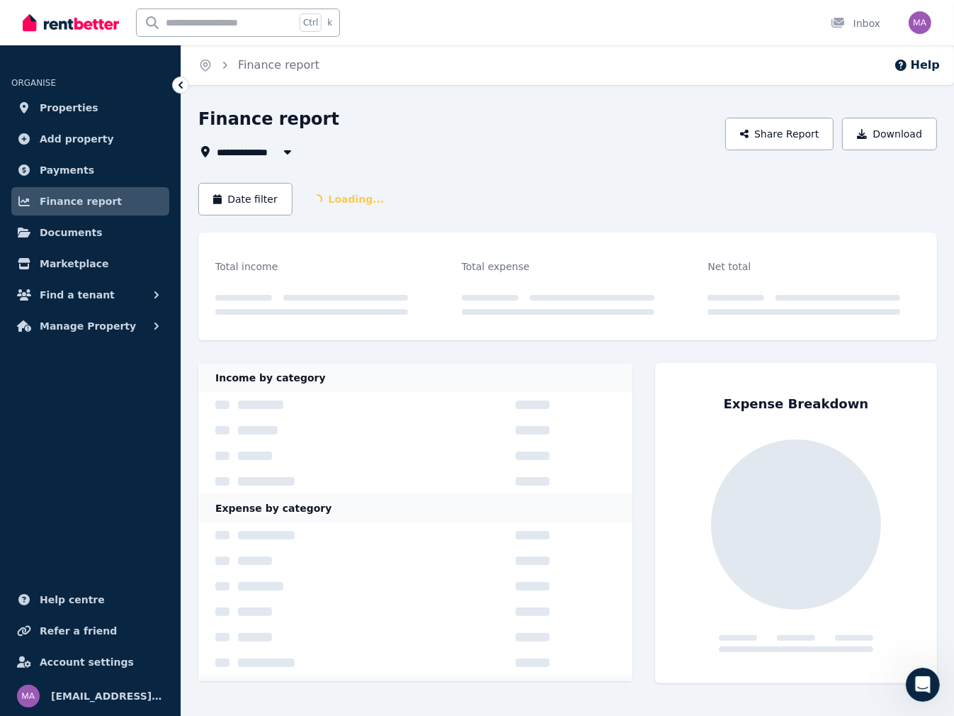
click at [223, 149] on span "All Properties" at bounding box center [262, 151] width 91 height 17
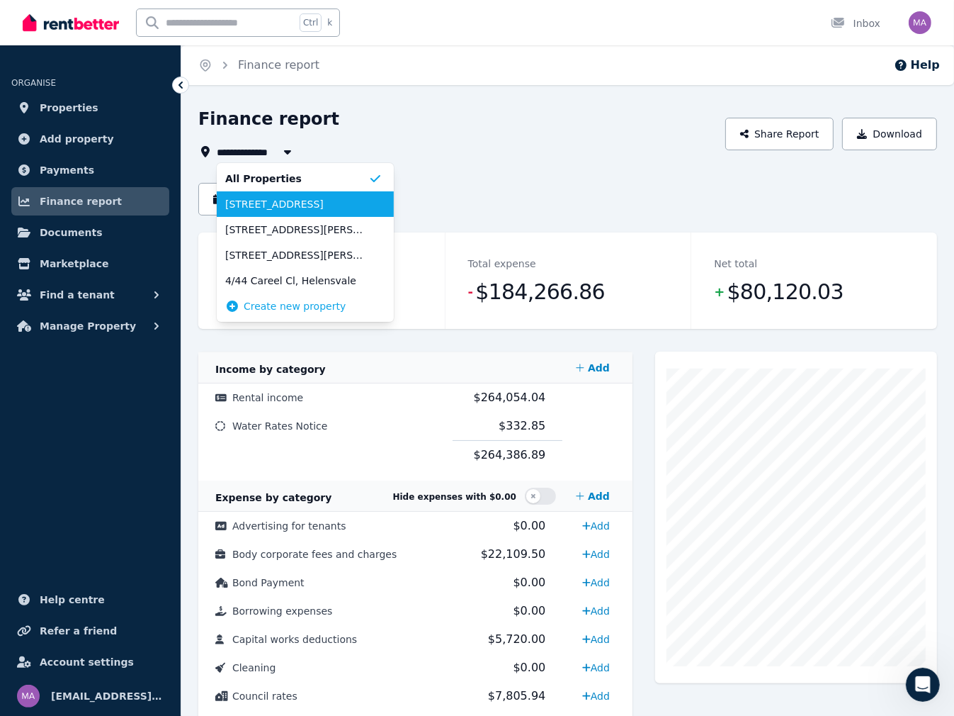
click at [232, 198] on span "19/26 Back St, Biggera Waters" at bounding box center [296, 204] width 143 height 14
type input "**********"
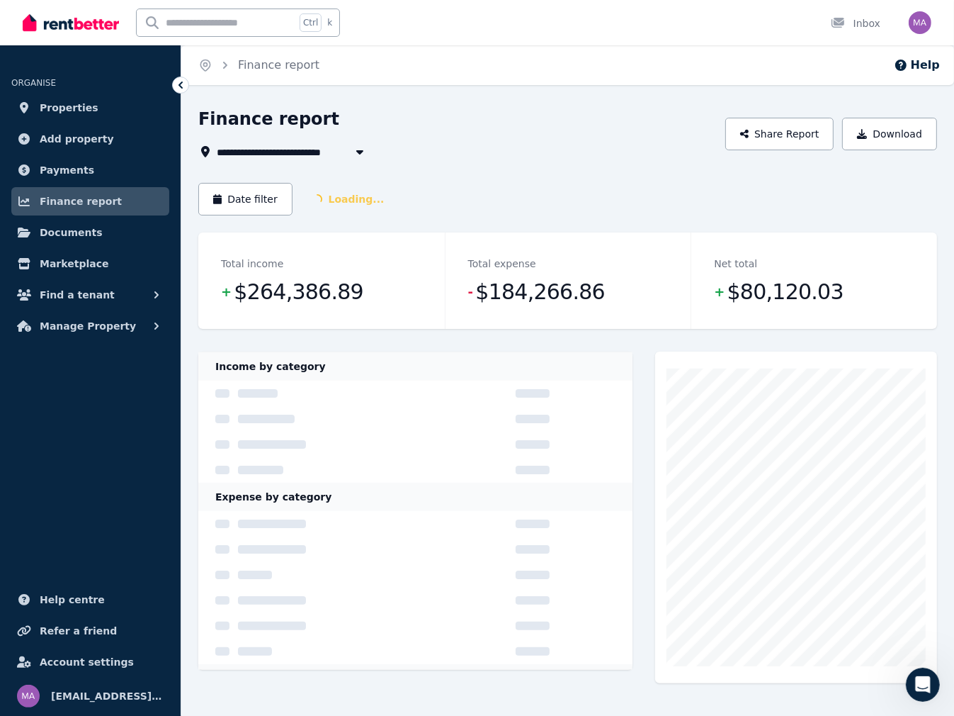
click at [232, 198] on button "Date filter" at bounding box center [245, 199] width 94 height 33
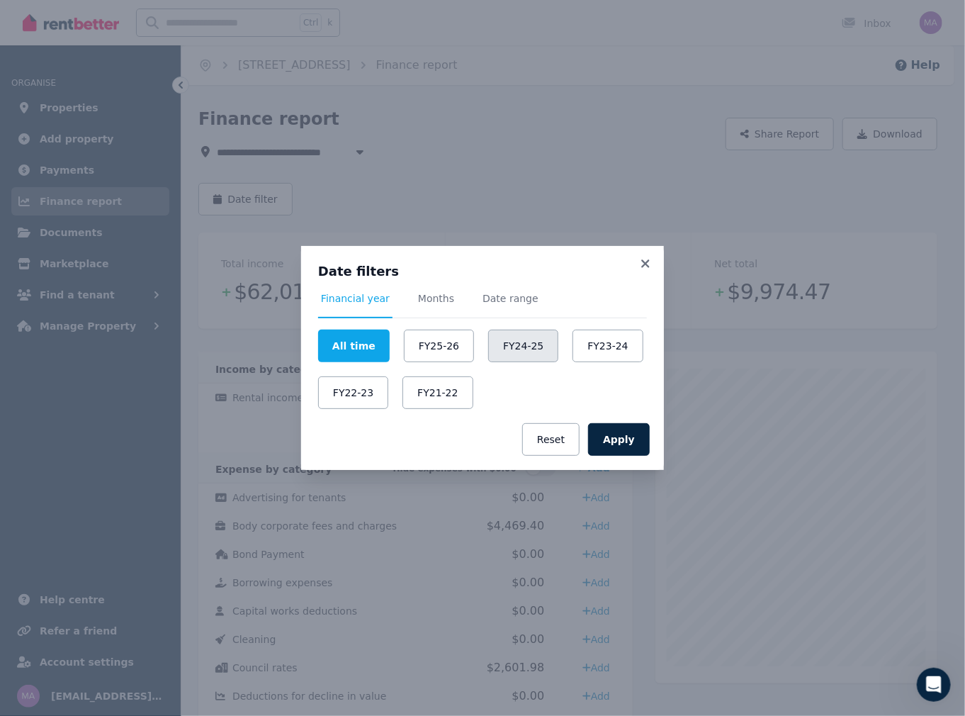
click at [493, 348] on button "FY24-25" at bounding box center [523, 345] width 70 height 33
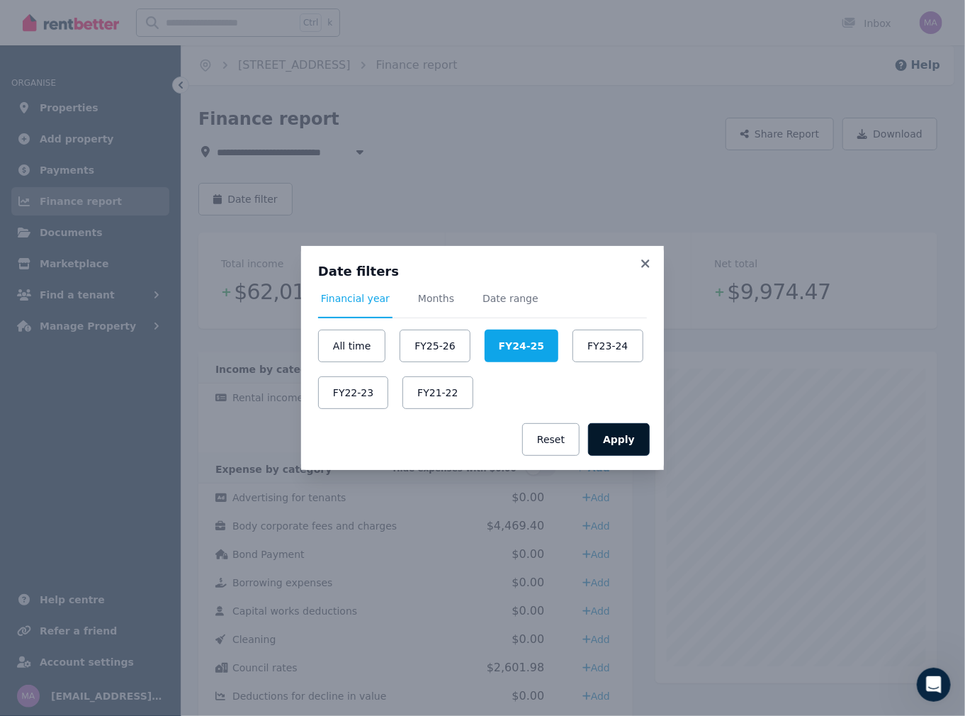
click at [625, 447] on button "Apply" at bounding box center [619, 439] width 62 height 33
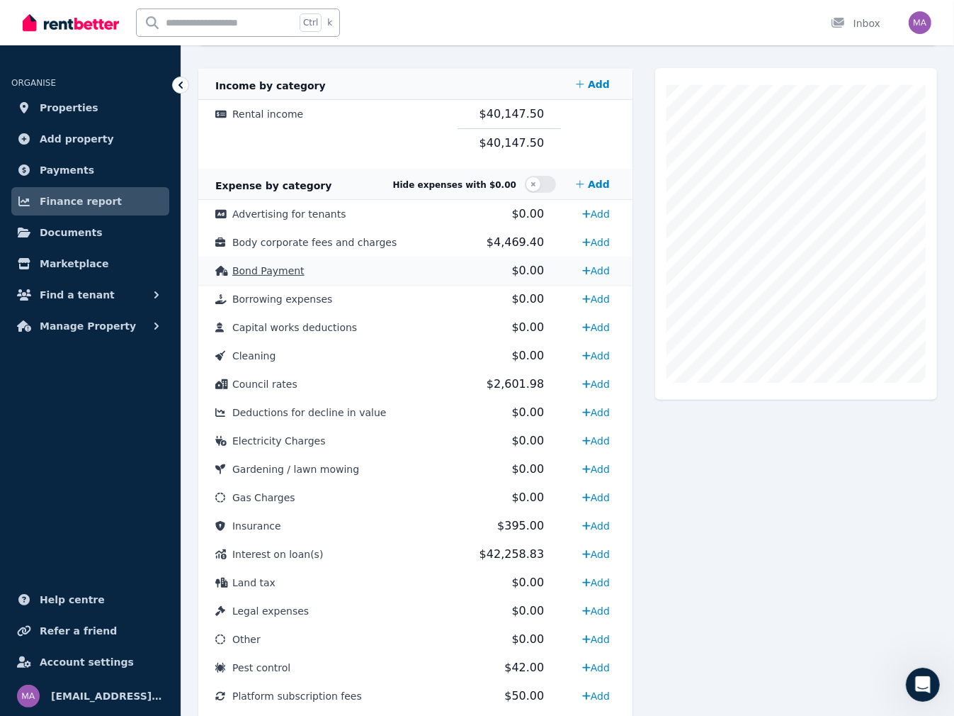
scroll to position [71, 0]
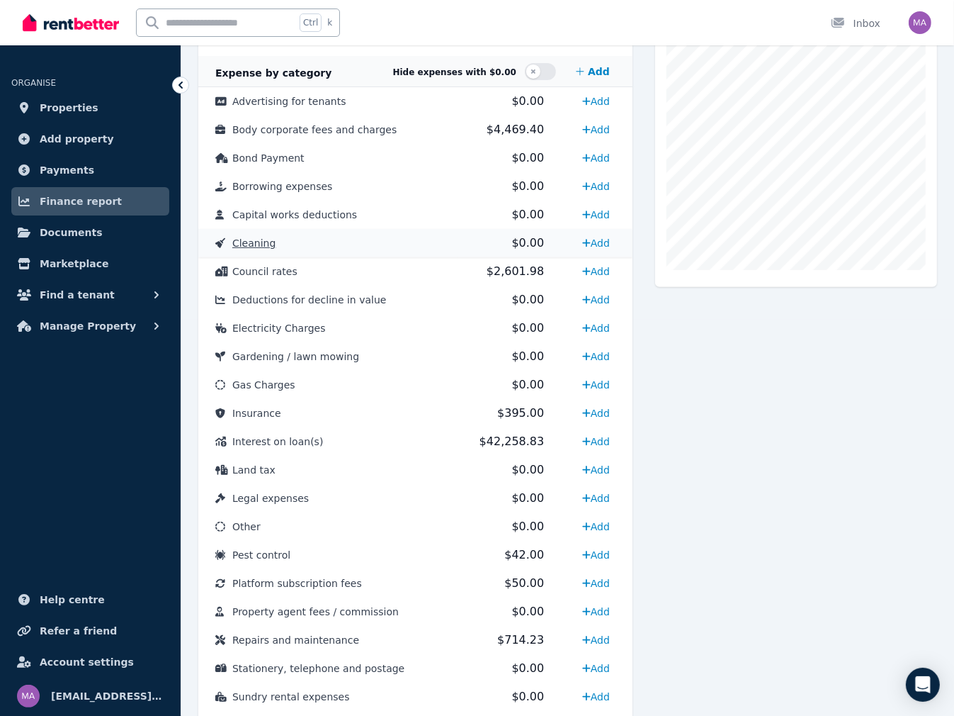
scroll to position [425, 0]
